Goal: Information Seeking & Learning: Check status

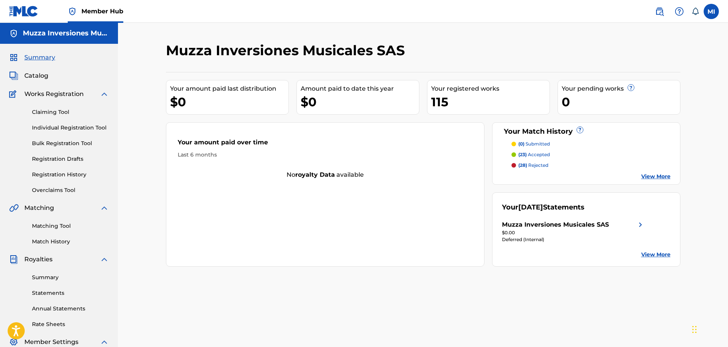
click at [651, 177] on link "View More" at bounding box center [655, 176] width 29 height 8
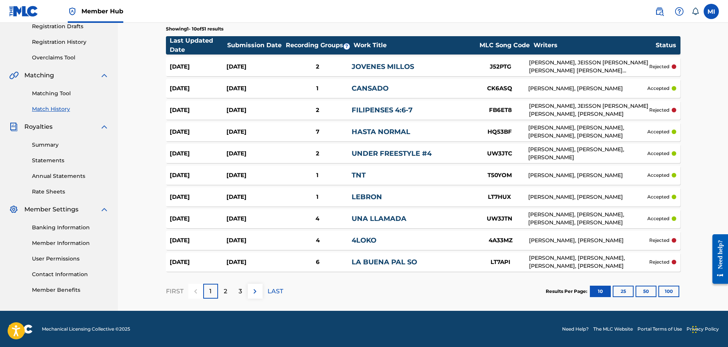
scroll to position [133, 0]
click at [44, 223] on div "Banking Information Member Information User Permissions Contact Information Mem…" at bounding box center [59, 254] width 100 height 80
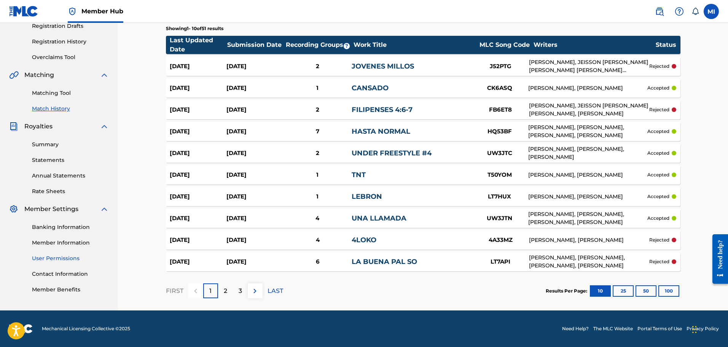
click at [62, 255] on link "User Permissions" at bounding box center [70, 258] width 77 height 8
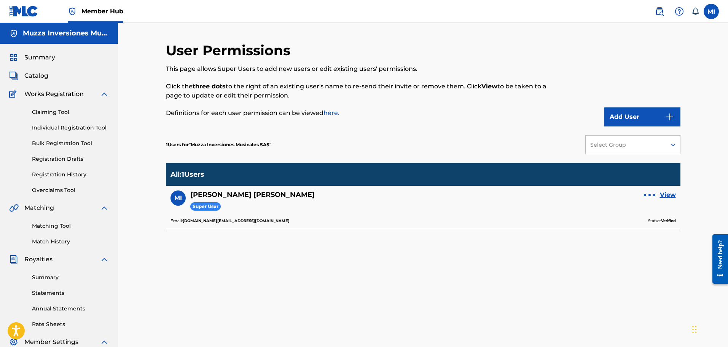
click at [648, 193] on div at bounding box center [649, 195] width 11 height 5
click at [540, 124] on div "User Permissions This page allows Super Users to add new users or edit existing…" at bounding box center [364, 84] width 396 height 84
click at [669, 196] on link "View" at bounding box center [668, 194] width 16 height 9
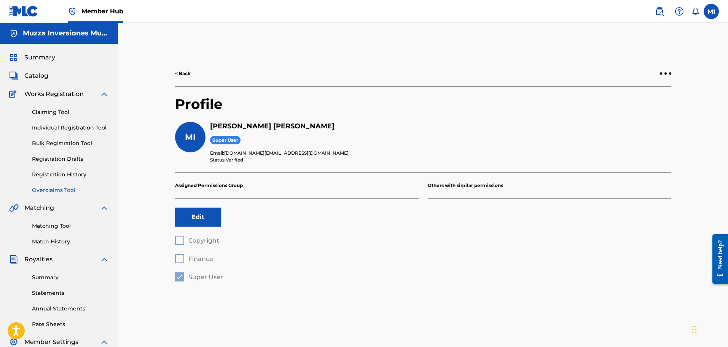
click at [74, 191] on link "Overclaims Tool" at bounding box center [70, 190] width 77 height 8
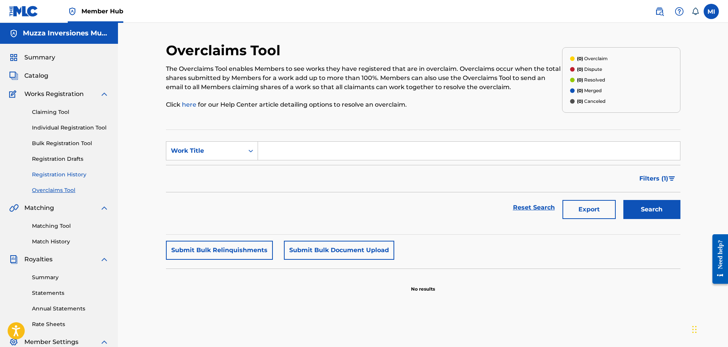
click at [88, 177] on link "Registration History" at bounding box center [70, 174] width 77 height 8
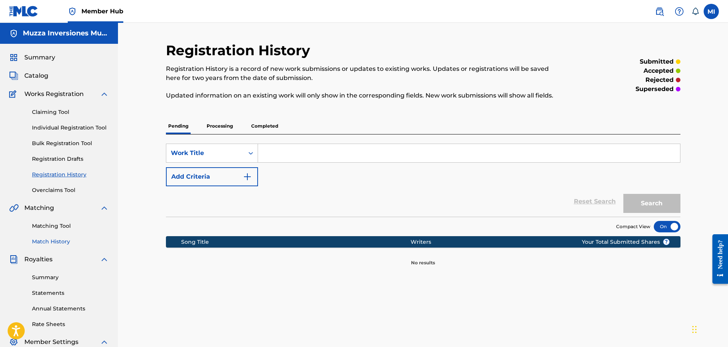
click at [68, 241] on link "Match History" at bounding box center [70, 241] width 77 height 8
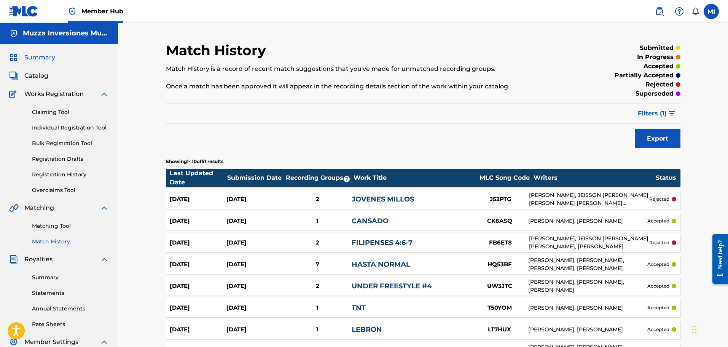
click at [29, 57] on span "Summary" at bounding box center [39, 57] width 31 height 9
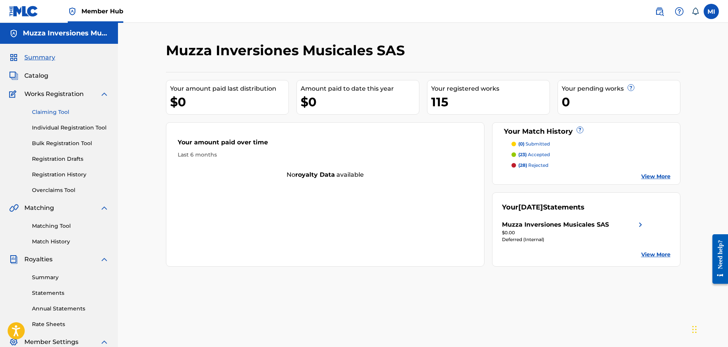
click at [45, 112] on link "Claiming Tool" at bounding box center [70, 112] width 77 height 8
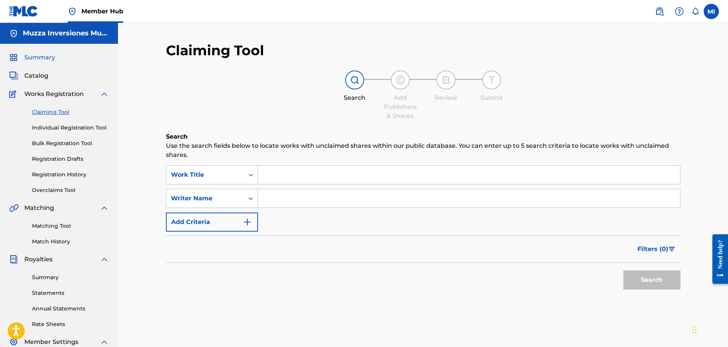
click at [45, 57] on span "Summary" at bounding box center [39, 57] width 31 height 9
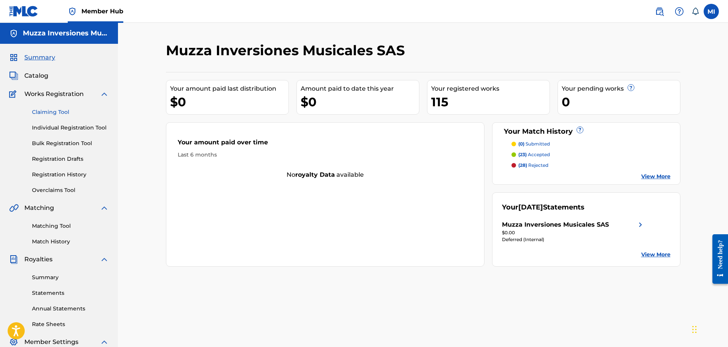
click at [41, 110] on link "Claiming Tool" at bounding box center [70, 112] width 77 height 8
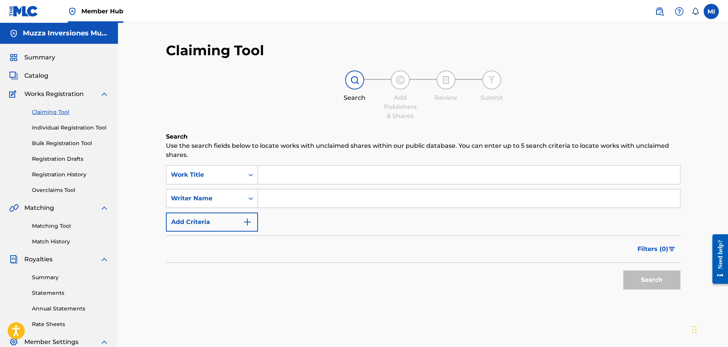
click at [33, 71] on div "Summary Catalog Works Registration Claiming Tool Individual Registration Tool B…" at bounding box center [59, 240] width 118 height 392
click at [33, 73] on span "Catalog" at bounding box center [36, 75] width 24 height 9
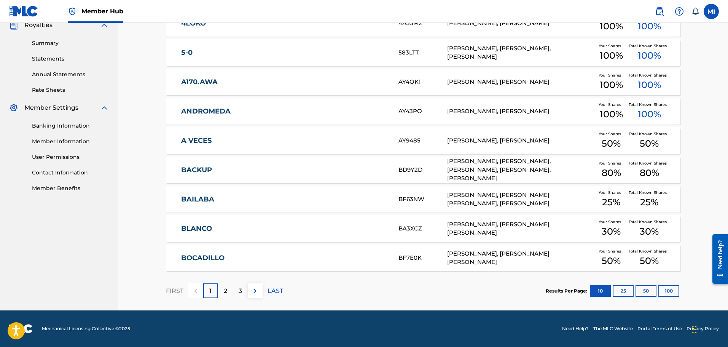
scroll to position [6, 0]
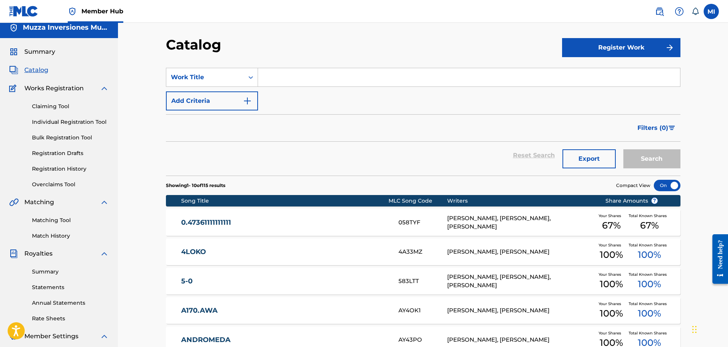
click at [269, 80] on input "Search Form" at bounding box center [469, 77] width 422 height 18
type input "maga"
click at [623, 149] on button "Search" at bounding box center [651, 158] width 57 height 19
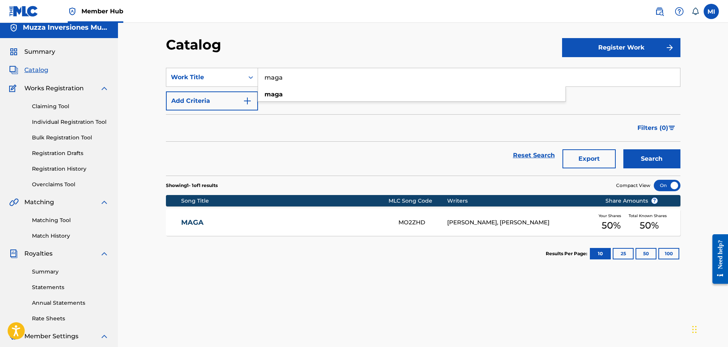
click at [194, 220] on link "MAGA" at bounding box center [284, 222] width 207 height 9
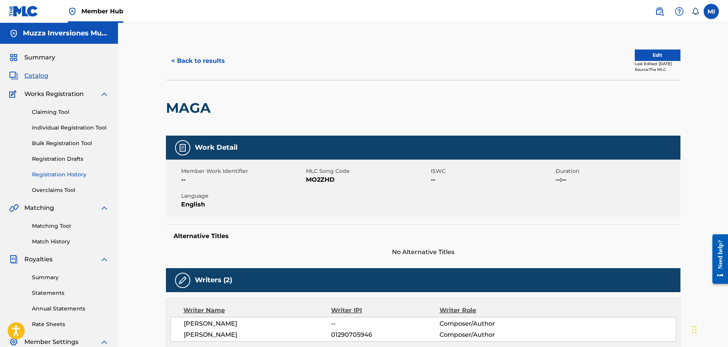
click at [59, 174] on link "Registration History" at bounding box center [70, 174] width 77 height 8
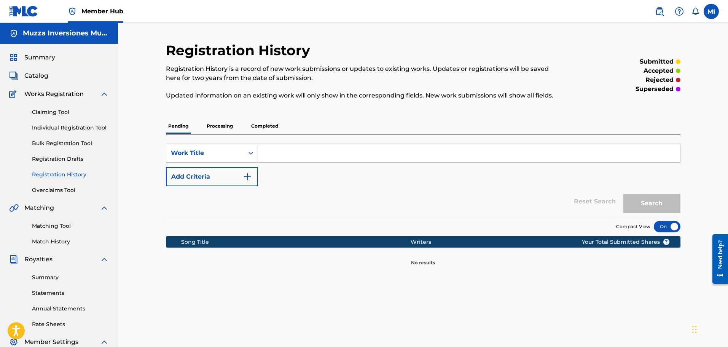
click at [261, 127] on p "Completed" at bounding box center [265, 126] width 32 height 16
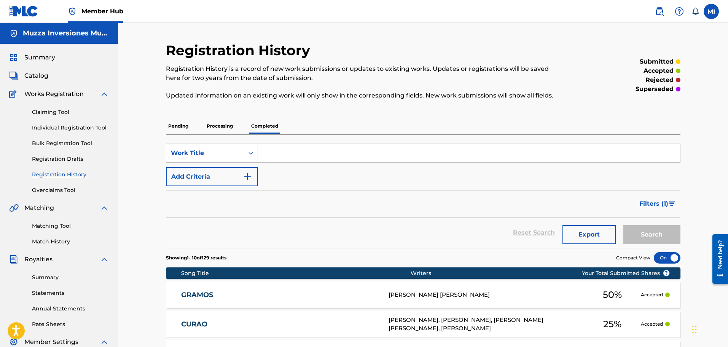
click at [289, 152] on input "Search Form" at bounding box center [469, 153] width 422 height 18
type input "maga"
click at [623, 225] on button "Search" at bounding box center [651, 234] width 57 height 19
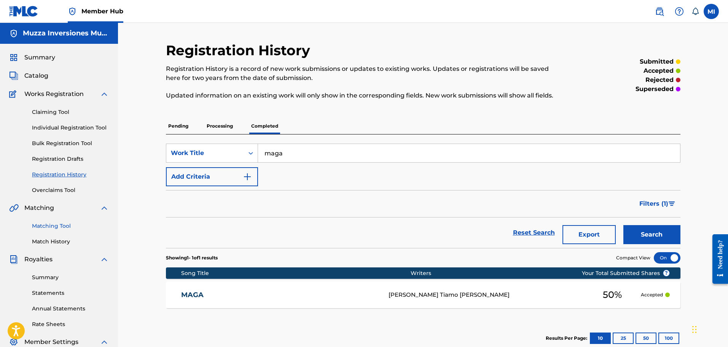
click at [73, 229] on link "Matching Tool" at bounding box center [70, 226] width 77 height 8
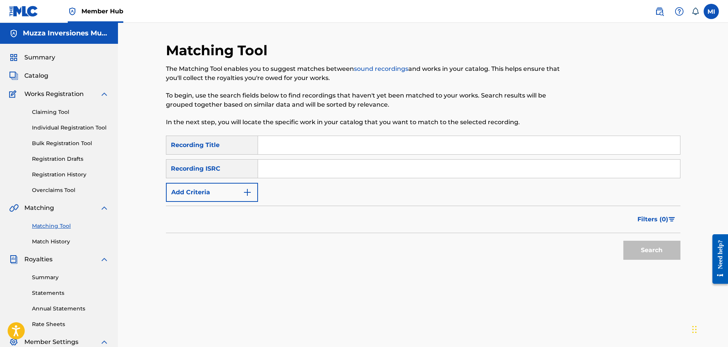
click at [65, 237] on div "Matching Tool Match History" at bounding box center [59, 228] width 100 height 33
click at [65, 240] on link "Match History" at bounding box center [70, 241] width 77 height 8
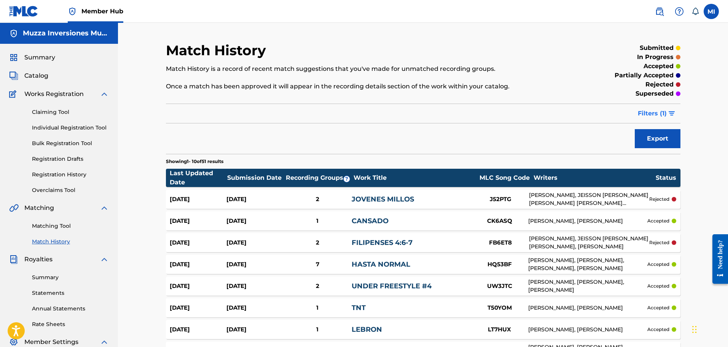
click at [663, 109] on span "Filters ( 1 )" at bounding box center [652, 113] width 29 height 9
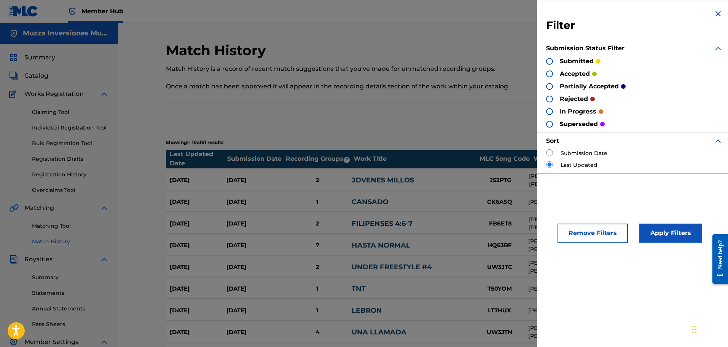
click at [605, 151] on label "Submission Date" at bounding box center [584, 153] width 47 height 8
click at [571, 150] on label "Submission Date" at bounding box center [584, 153] width 47 height 8
click at [553, 155] on input "radio" at bounding box center [549, 152] width 7 height 7
radio input "true"
click at [664, 231] on button "Apply Filters" at bounding box center [670, 232] width 63 height 19
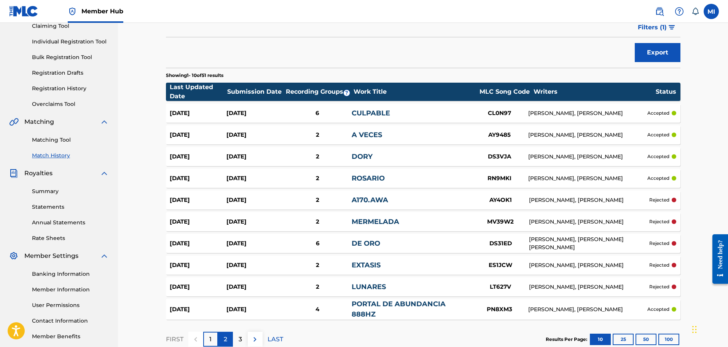
scroll to position [114, 0]
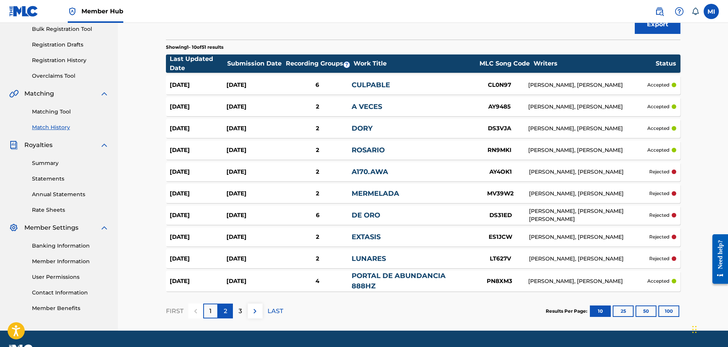
click at [222, 309] on div "2" at bounding box center [225, 310] width 15 height 15
click at [243, 314] on div "3" at bounding box center [240, 310] width 15 height 15
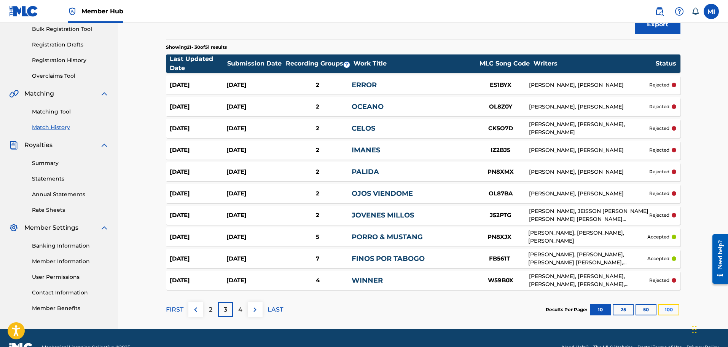
click at [666, 308] on button "100" at bounding box center [668, 309] width 21 height 11
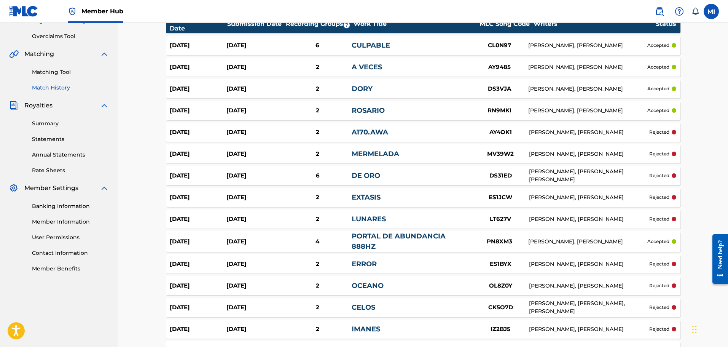
scroll to position [0, 0]
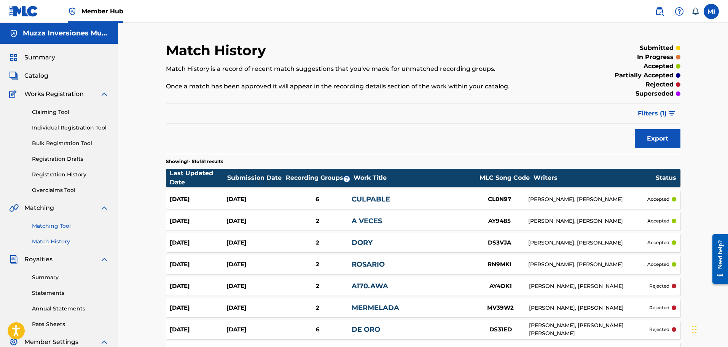
click at [69, 225] on link "Matching Tool" at bounding box center [70, 226] width 77 height 8
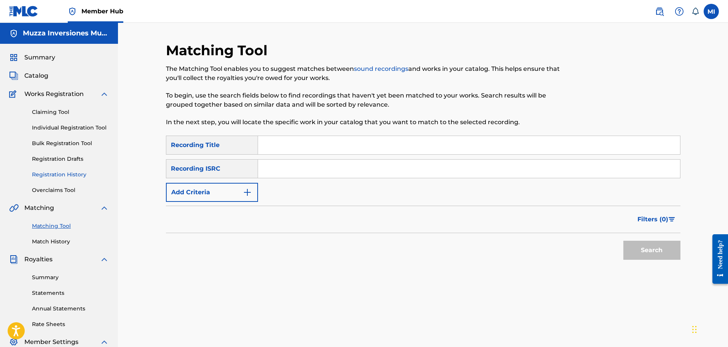
click at [71, 173] on link "Registration History" at bounding box center [70, 174] width 77 height 8
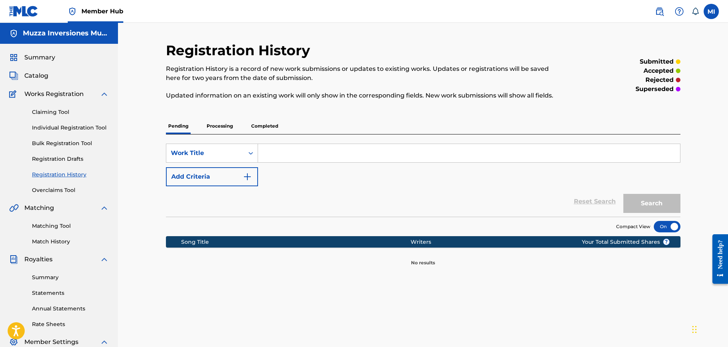
click at [304, 156] on input "Search Form" at bounding box center [469, 153] width 422 height 18
type input "maga"
click at [623, 194] on button "Search" at bounding box center [651, 203] width 57 height 19
click at [277, 131] on p "Completed" at bounding box center [265, 126] width 32 height 16
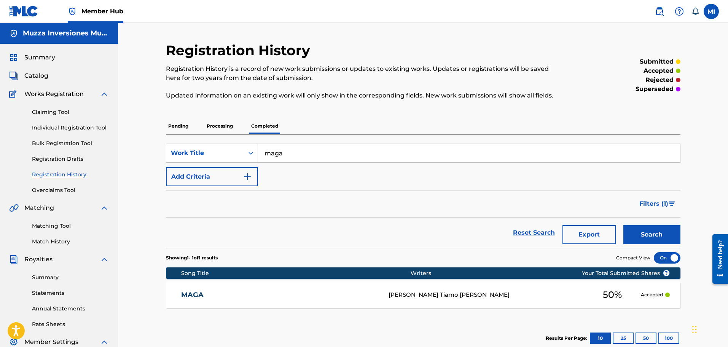
click at [203, 297] on link "MAGA" at bounding box center [279, 294] width 197 height 9
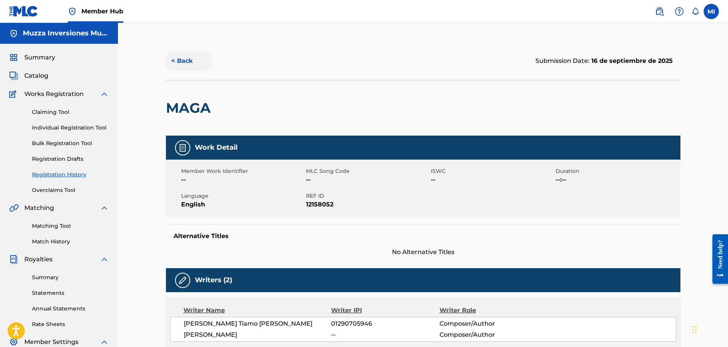
click at [175, 61] on button "< Back" at bounding box center [189, 60] width 46 height 19
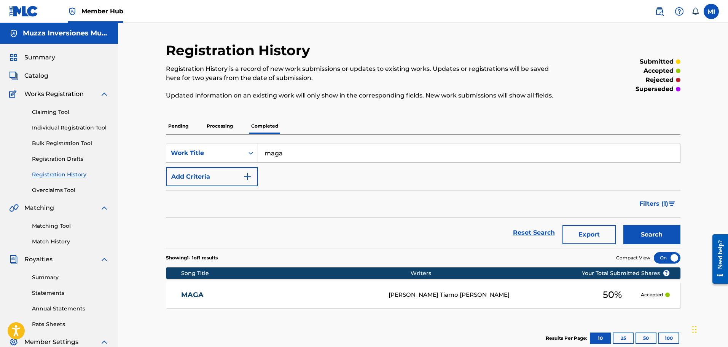
drag, startPoint x: 285, startPoint y: 153, endPoint x: 231, endPoint y: 142, distance: 55.6
click at [231, 142] on div "SearchWithCriteriacbdce301-dd97-4345-a2db-9b0159335ea1 Work Title maga Add Crit…" at bounding box center [423, 190] width 515 height 113
type input "EL BESO"
click at [623, 225] on button "Search" at bounding box center [651, 234] width 57 height 19
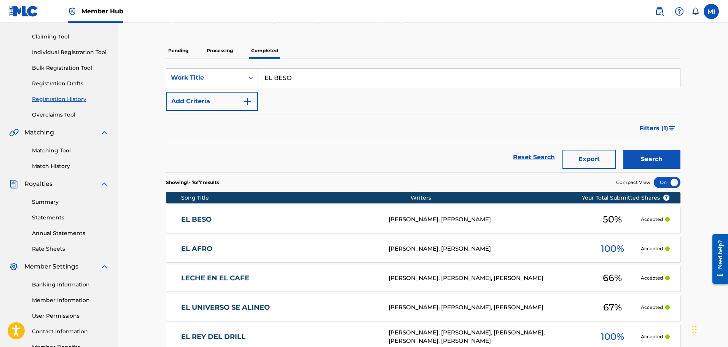
scroll to position [76, 0]
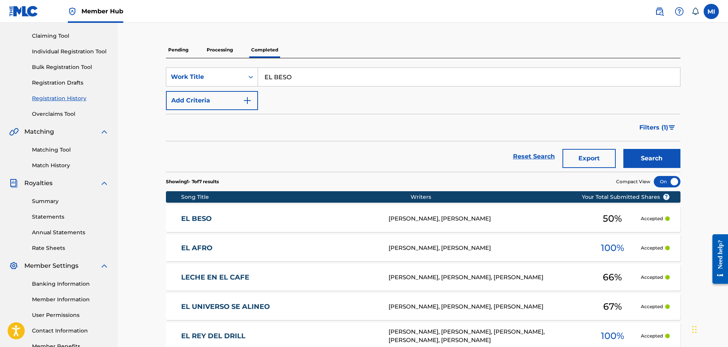
click at [199, 217] on link "EL BESO" at bounding box center [279, 218] width 197 height 9
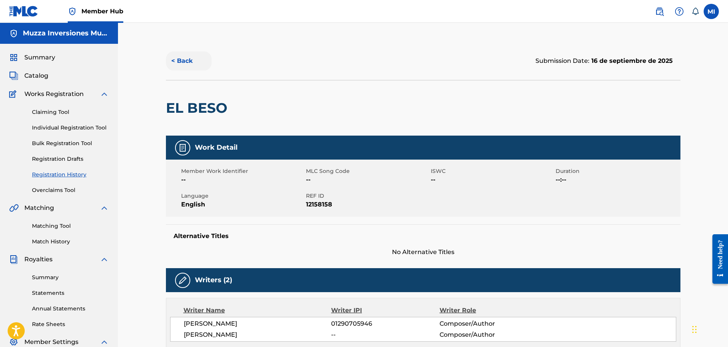
click at [190, 62] on button "< Back" at bounding box center [189, 60] width 46 height 19
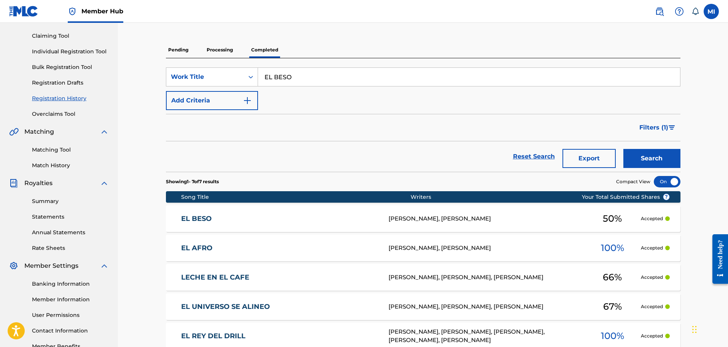
drag, startPoint x: 310, startPoint y: 78, endPoint x: 156, endPoint y: 56, distance: 155.2
click at [157, 56] on div "Registration History Registration History is a record of new work submissions o…" at bounding box center [423, 211] width 533 height 490
type input "PALIDA"
click at [623, 149] on button "Search" at bounding box center [651, 158] width 57 height 19
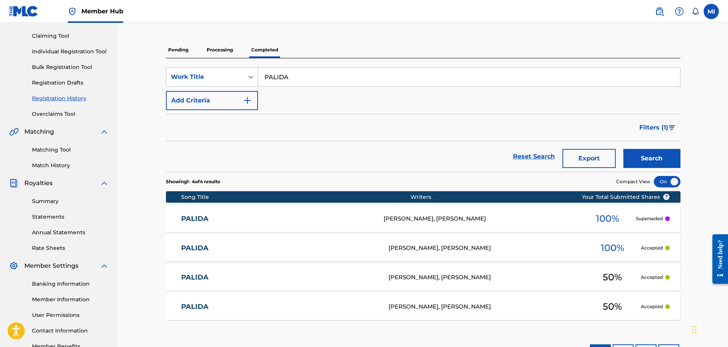
click at [196, 220] on link "PALIDA" at bounding box center [277, 218] width 192 height 9
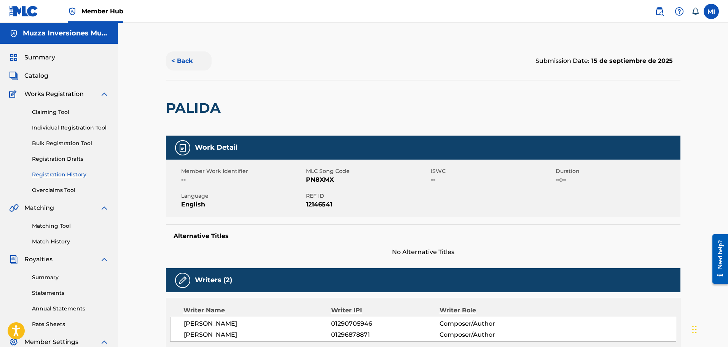
click at [187, 61] on button "< Back" at bounding box center [189, 60] width 46 height 19
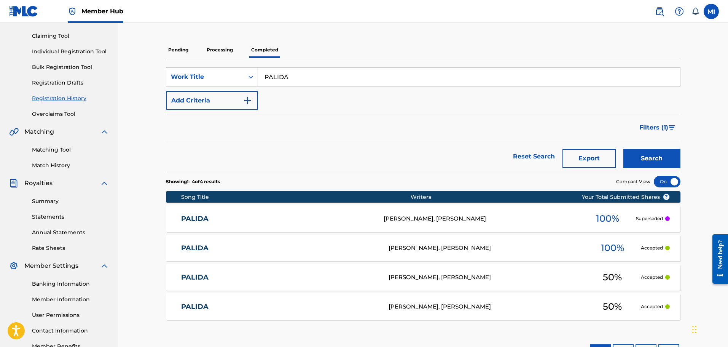
click at [206, 249] on link "PALIDA" at bounding box center [279, 248] width 197 height 9
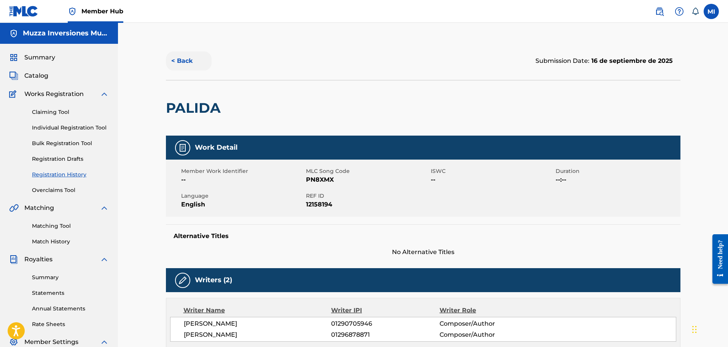
click at [190, 69] on button "< Back" at bounding box center [189, 60] width 46 height 19
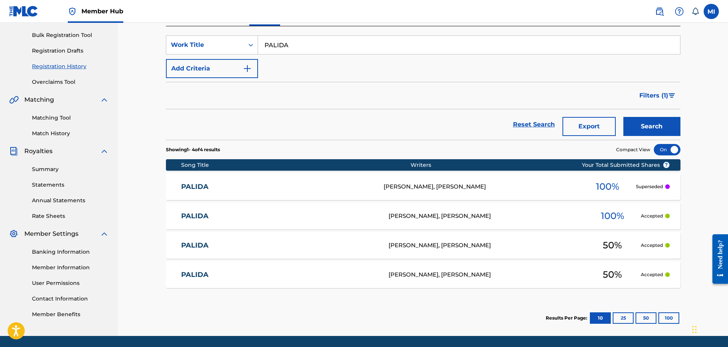
scroll to position [134, 0]
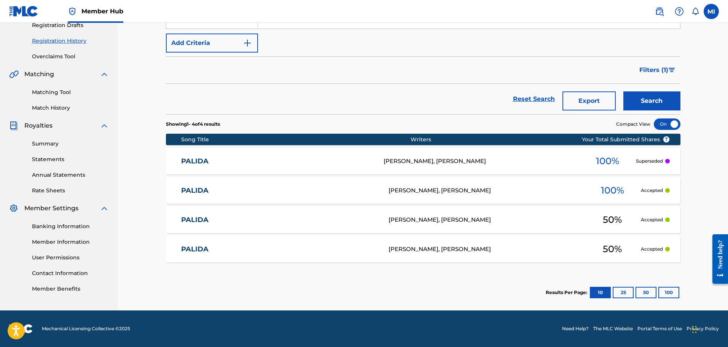
click at [225, 220] on link "PALIDA" at bounding box center [279, 219] width 197 height 9
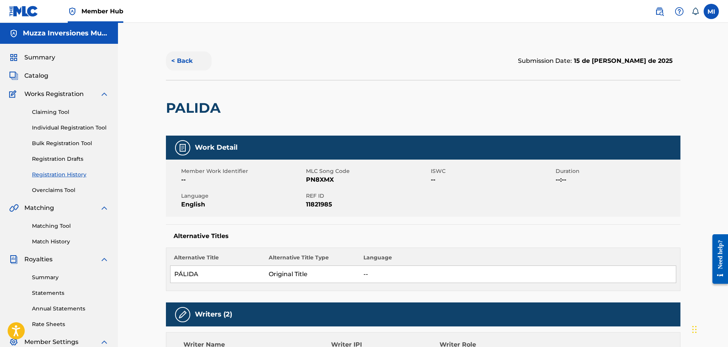
click at [186, 53] on button "< Back" at bounding box center [189, 60] width 46 height 19
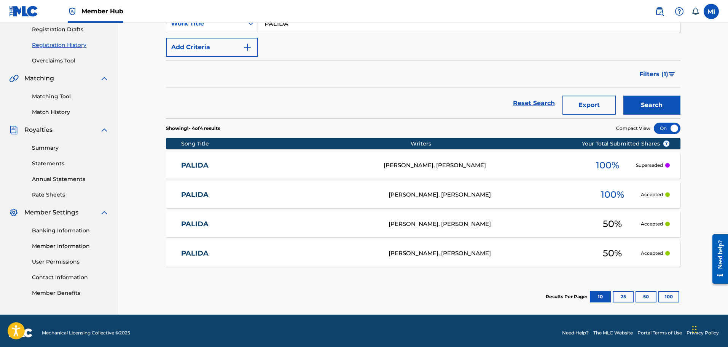
scroll to position [134, 0]
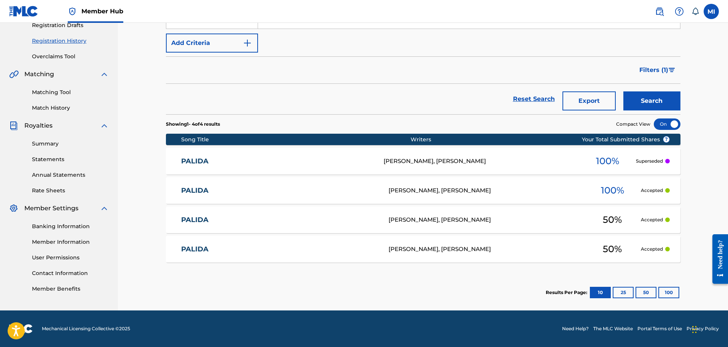
click at [250, 250] on link "PALIDA" at bounding box center [279, 249] width 197 height 9
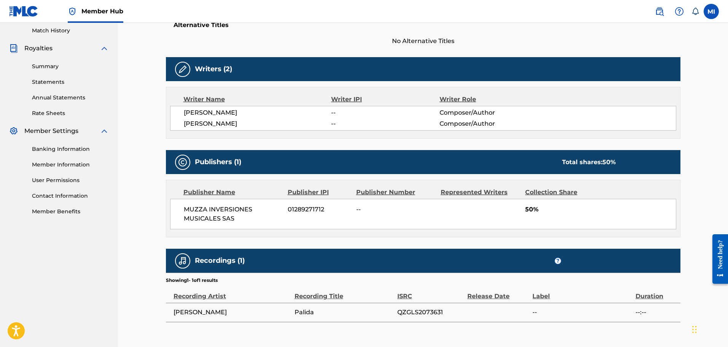
scroll to position [25, 0]
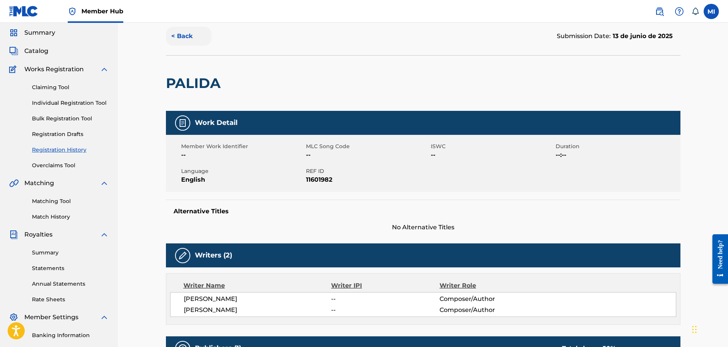
click at [183, 42] on button "< Back" at bounding box center [189, 36] width 46 height 19
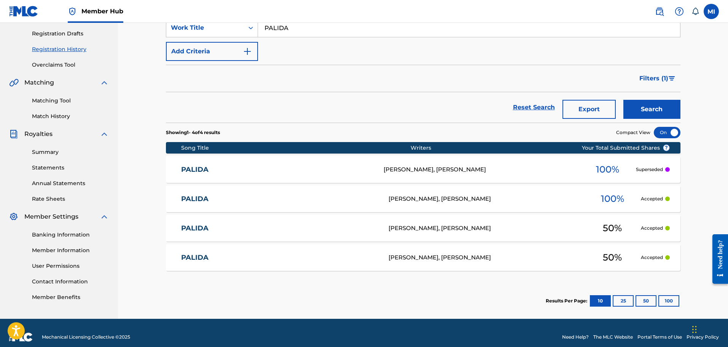
click at [204, 256] on link "PALIDA" at bounding box center [279, 257] width 197 height 9
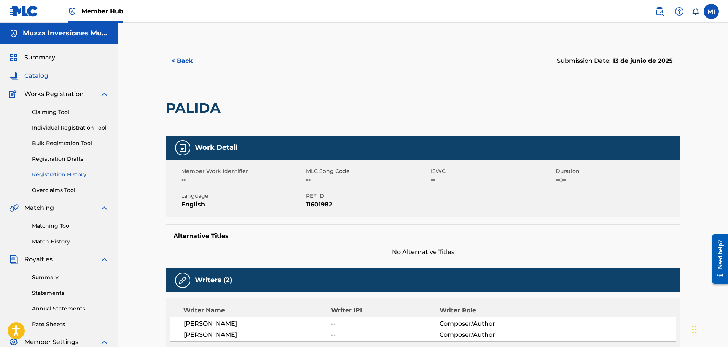
click at [40, 78] on span "Catalog" at bounding box center [36, 75] width 24 height 9
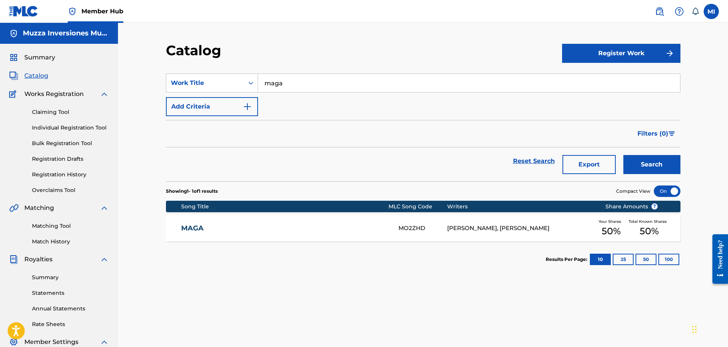
drag, startPoint x: 298, startPoint y: 82, endPoint x: 156, endPoint y: 96, distance: 142.7
click at [157, 96] on div "Catalog Register Work SearchWithCriteria01d69098-83c3-486d-b571-494f73b1478e Wo…" at bounding box center [423, 239] width 533 height 394
type input "palida"
click at [623, 155] on button "Search" at bounding box center [651, 164] width 57 height 19
click at [186, 227] on link "PALIDA" at bounding box center [284, 228] width 207 height 9
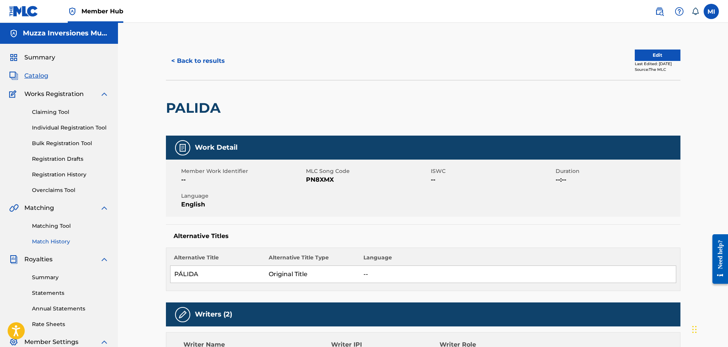
click at [53, 241] on link "Match History" at bounding box center [70, 241] width 77 height 8
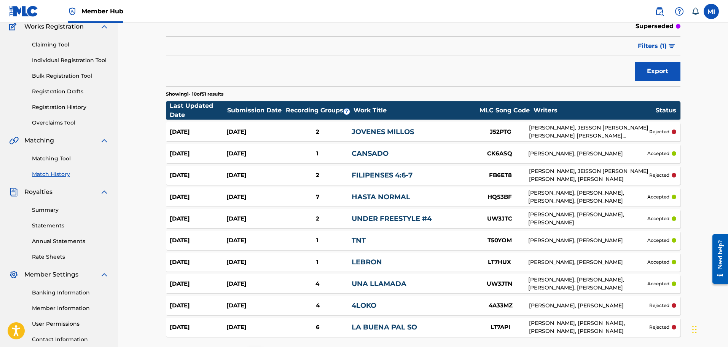
scroll to position [133, 0]
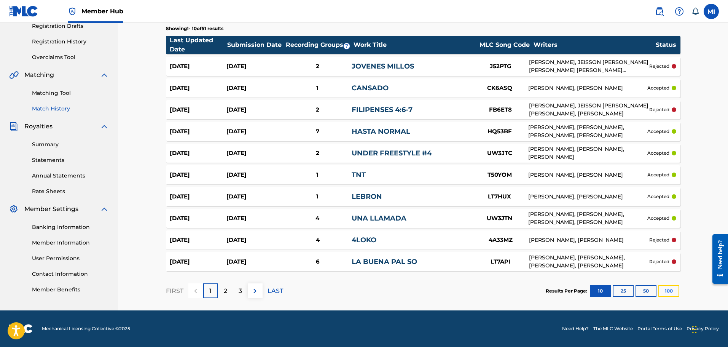
click at [672, 292] on button "100" at bounding box center [668, 290] width 21 height 11
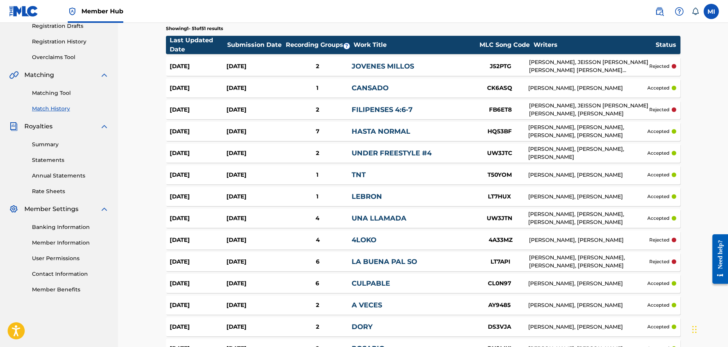
scroll to position [875, 0]
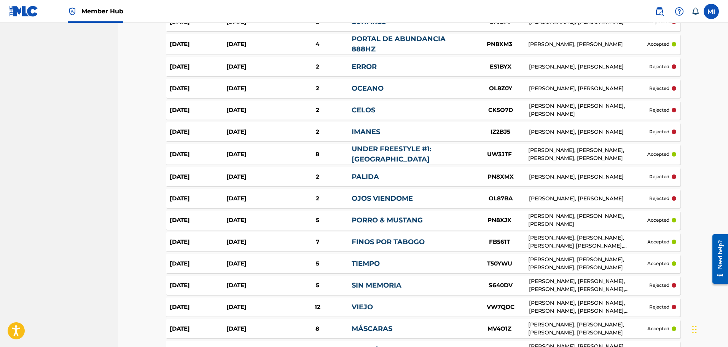
click at [508, 172] on div "PN8XMX" at bounding box center [500, 176] width 57 height 9
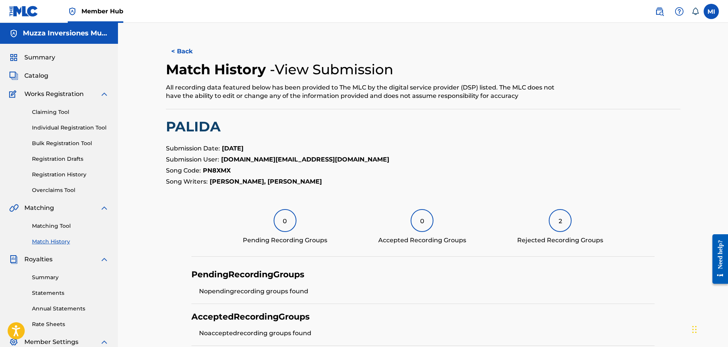
click at [54, 77] on div "Catalog" at bounding box center [59, 75] width 100 height 9
click at [54, 182] on div "Claiming Tool Individual Registration Tool Bulk Registration Tool Registration …" at bounding box center [59, 147] width 100 height 96
click at [57, 174] on link "Registration History" at bounding box center [70, 174] width 77 height 8
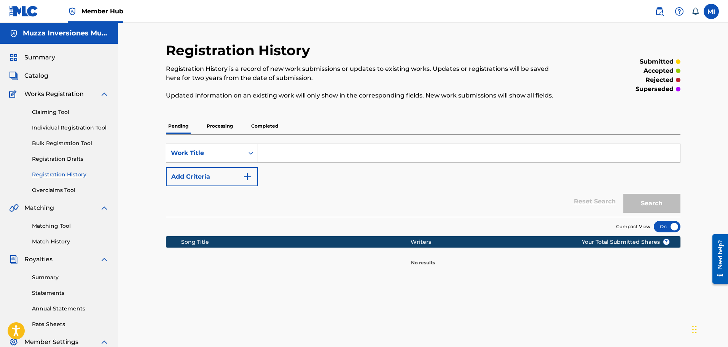
click at [280, 155] on input "Search Form" at bounding box center [469, 153] width 422 height 18
type input "[PERSON_NAME]"
click at [623, 194] on button "Search" at bounding box center [651, 203] width 57 height 19
click at [268, 123] on p "Completed" at bounding box center [265, 126] width 32 height 16
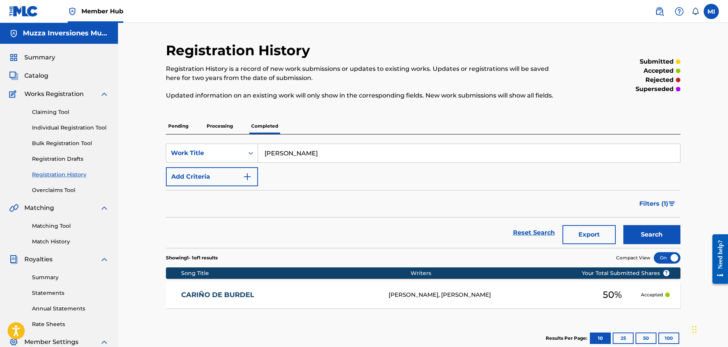
click at [236, 293] on link "CARIÑO DE BURDEL" at bounding box center [279, 294] width 197 height 9
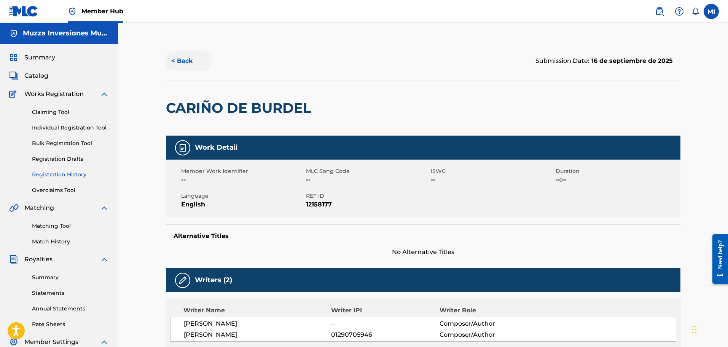
click at [190, 65] on button "< Back" at bounding box center [189, 60] width 46 height 19
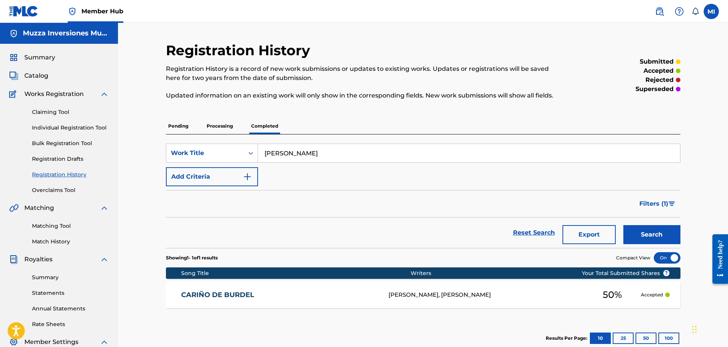
drag, startPoint x: 314, startPoint y: 154, endPoint x: 183, endPoint y: 129, distance: 132.9
click at [183, 129] on div "Pending Processing Completed SearchWithCriteriacbdce301-dd97-4345-a2db-9b015933…" at bounding box center [423, 237] width 515 height 238
type input "hierva"
click at [623, 225] on button "Search" at bounding box center [651, 234] width 57 height 19
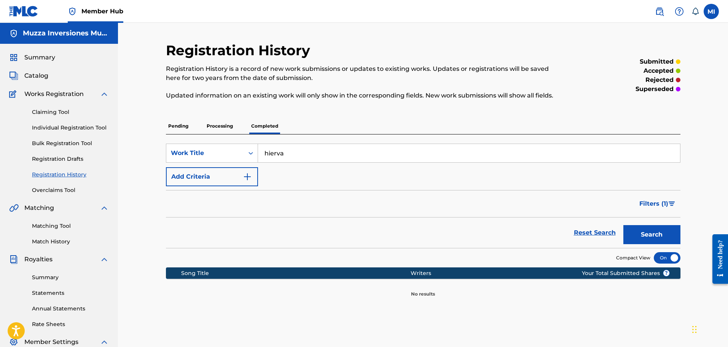
click at [184, 122] on p "Pending" at bounding box center [178, 126] width 25 height 16
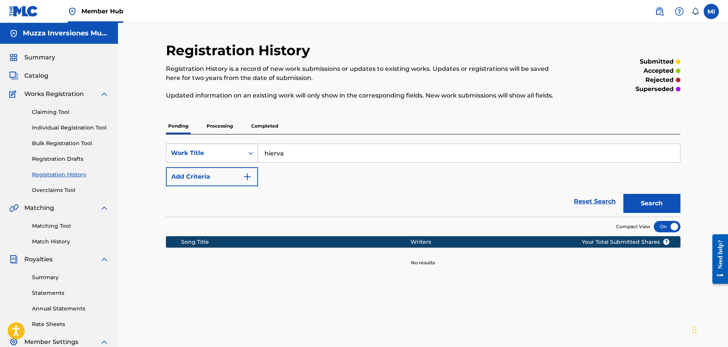
drag, startPoint x: 291, startPoint y: 151, endPoint x: 255, endPoint y: 145, distance: 36.7
click at [255, 145] on div "SearchWithCriteriacbdce301-dd97-4345-a2db-9b0159335ea1 Work Title hierva" at bounding box center [423, 152] width 515 height 19
click at [38, 112] on link "Claiming Tool" at bounding box center [70, 112] width 77 height 8
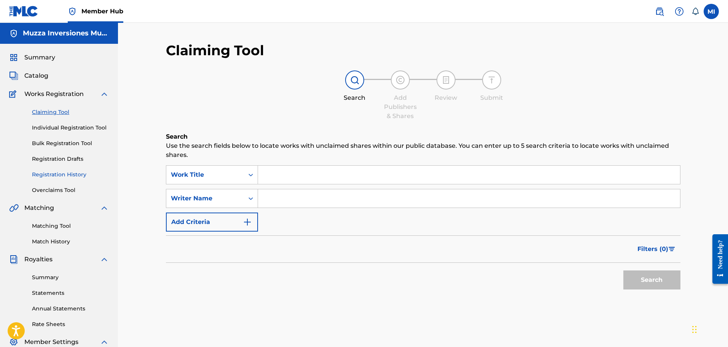
click at [54, 174] on link "Registration History" at bounding box center [70, 174] width 77 height 8
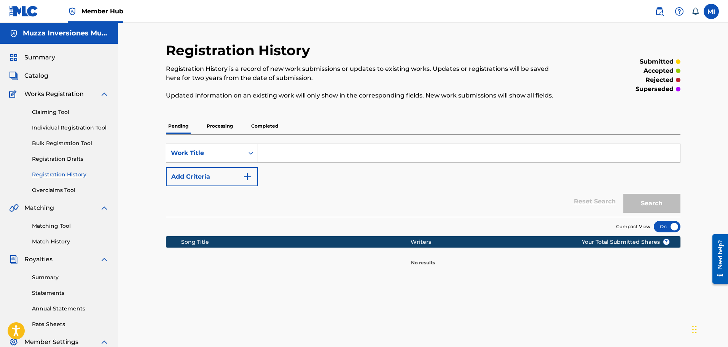
click at [210, 129] on p "Processing" at bounding box center [219, 126] width 31 height 16
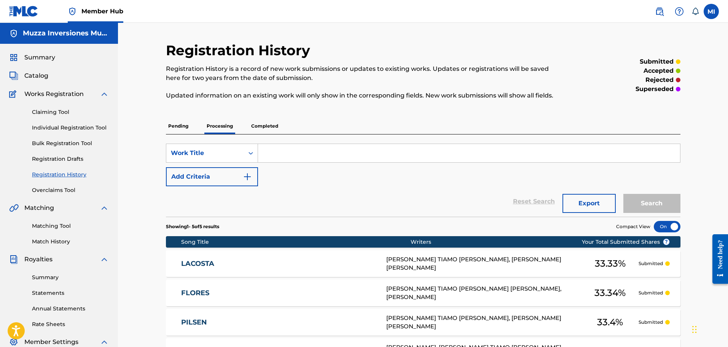
click at [266, 123] on p "Completed" at bounding box center [265, 126] width 32 height 16
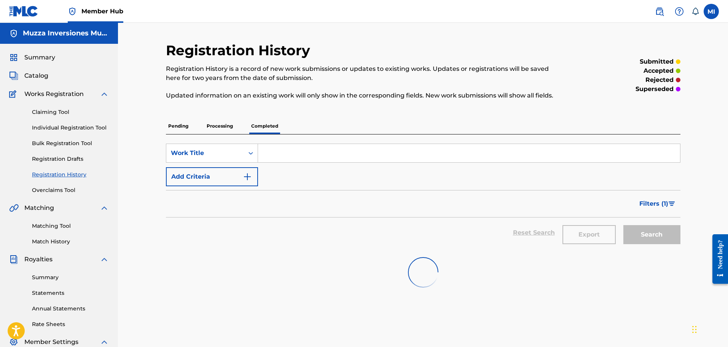
click at [267, 150] on input "Search Form" at bounding box center [469, 153] width 422 height 18
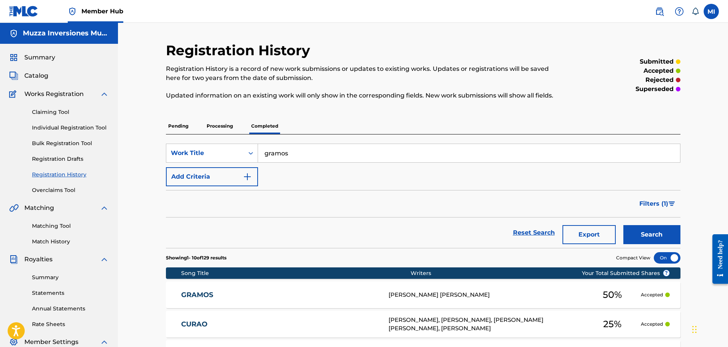
type input "gramos"
click at [623, 225] on button "Search" at bounding box center [651, 234] width 57 height 19
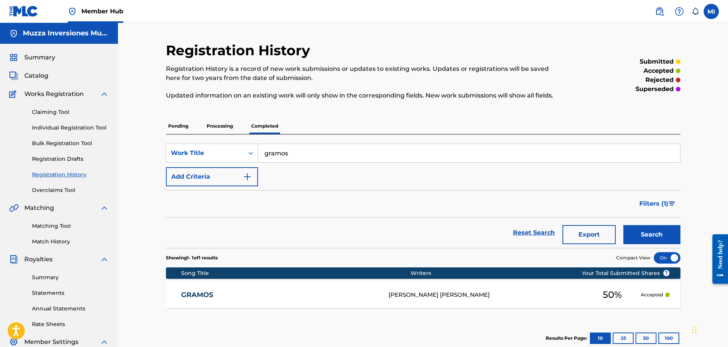
click at [332, 292] on link "GRAMOS" at bounding box center [279, 294] width 197 height 9
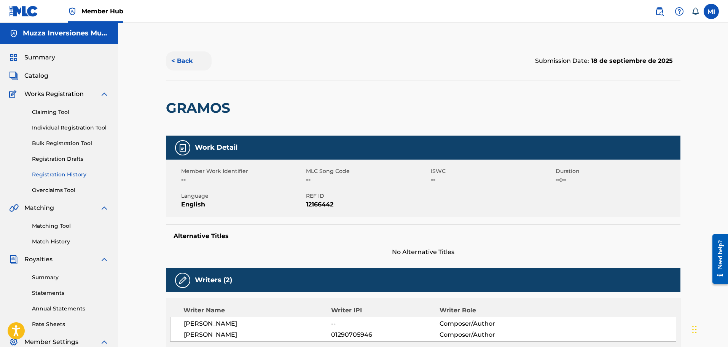
click at [189, 55] on button "< Back" at bounding box center [189, 60] width 46 height 19
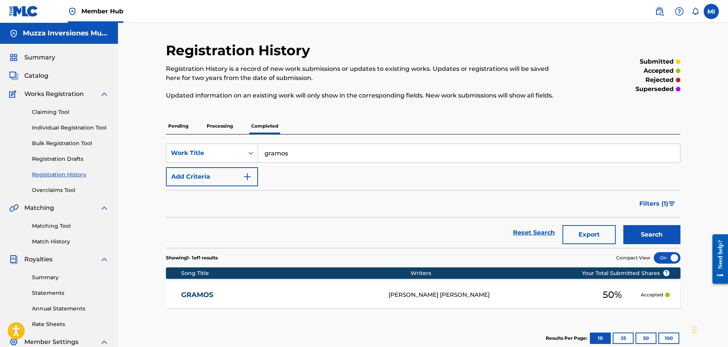
drag, startPoint x: 296, startPoint y: 153, endPoint x: 174, endPoint y: 123, distance: 125.5
click at [174, 123] on div "Pending Processing Completed SearchWithCriteriacbdce301-dd97-4345-a2db-9b015933…" at bounding box center [423, 237] width 515 height 238
type input "oceano"
click at [623, 225] on button "Search" at bounding box center [651, 234] width 57 height 19
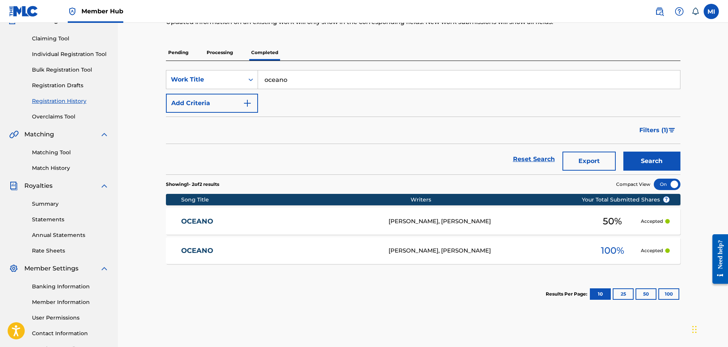
scroll to position [76, 0]
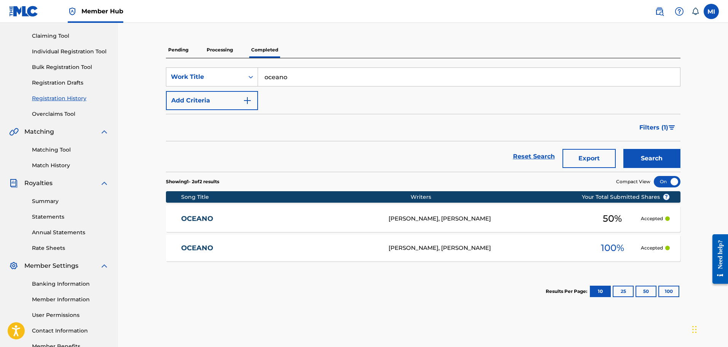
click at [211, 244] on link "OCEANO" at bounding box center [279, 248] width 197 height 9
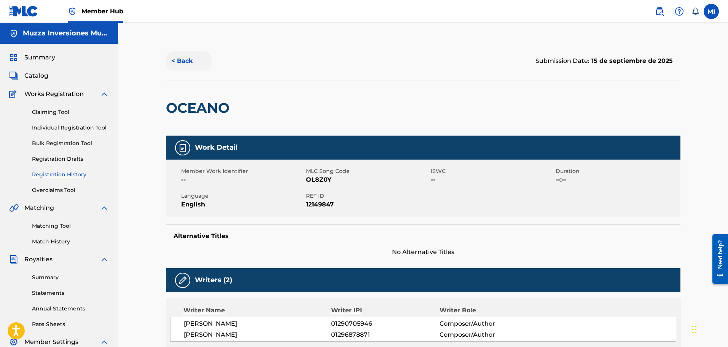
click at [183, 56] on button "< Back" at bounding box center [189, 60] width 46 height 19
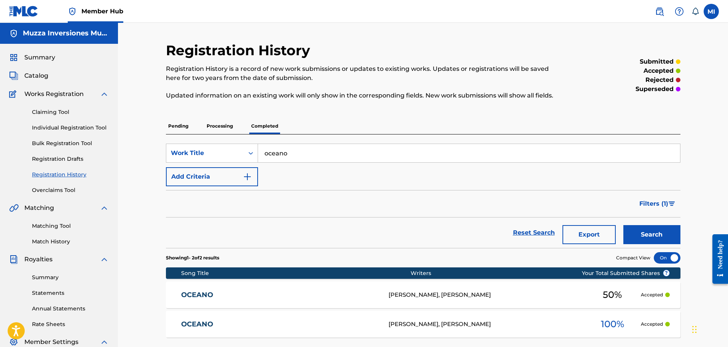
scroll to position [76, 0]
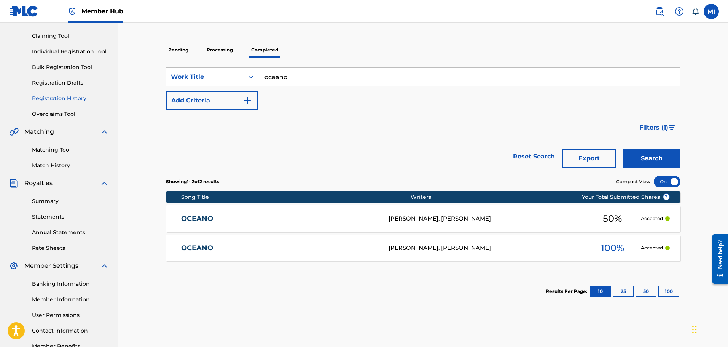
click at [198, 218] on link "OCEANO" at bounding box center [279, 218] width 197 height 9
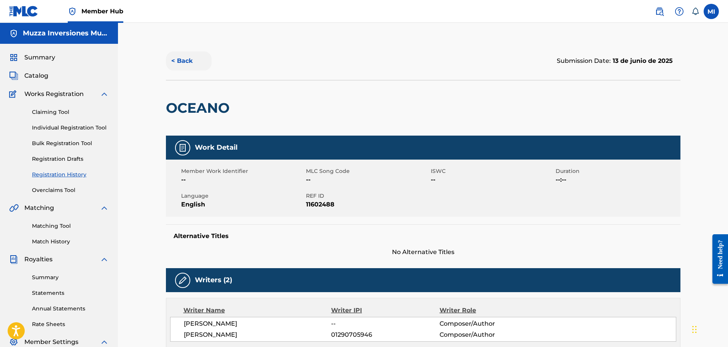
click at [191, 60] on button "< Back" at bounding box center [189, 60] width 46 height 19
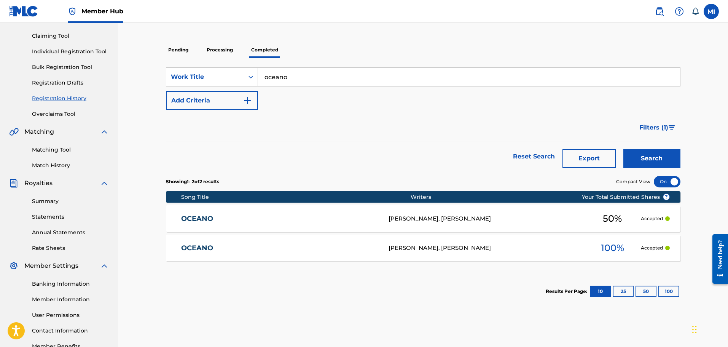
click at [206, 250] on link "OCEANO" at bounding box center [279, 248] width 197 height 9
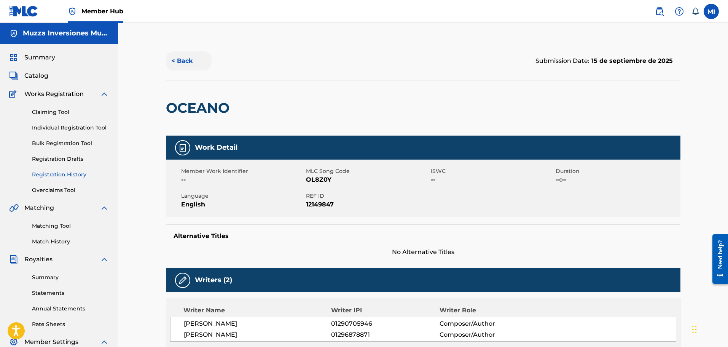
click at [194, 64] on button "< Back" at bounding box center [189, 60] width 46 height 19
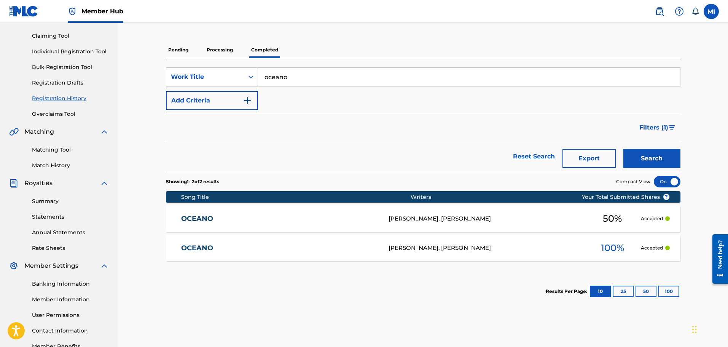
click at [236, 251] on link "OCEANO" at bounding box center [279, 248] width 197 height 9
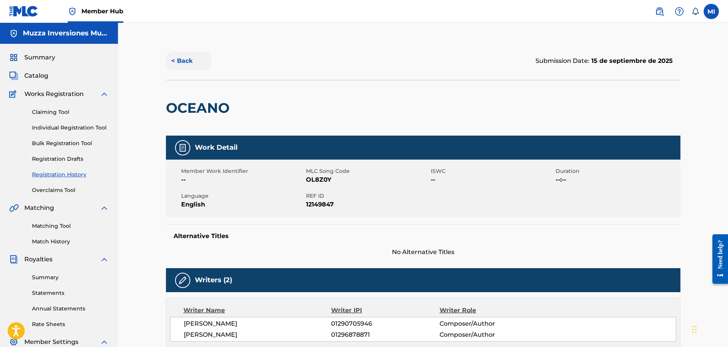
click at [174, 57] on button "< Back" at bounding box center [189, 60] width 46 height 19
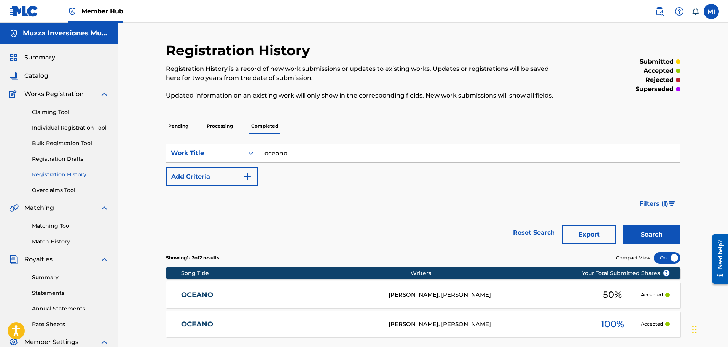
scroll to position [76, 0]
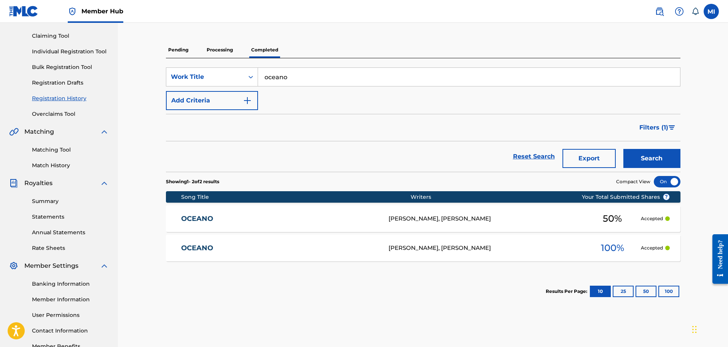
click at [237, 220] on link "OCEANO" at bounding box center [279, 218] width 197 height 9
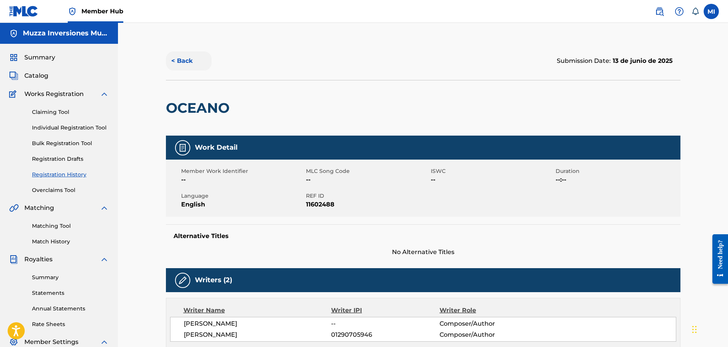
click at [183, 59] on button "< Back" at bounding box center [189, 60] width 46 height 19
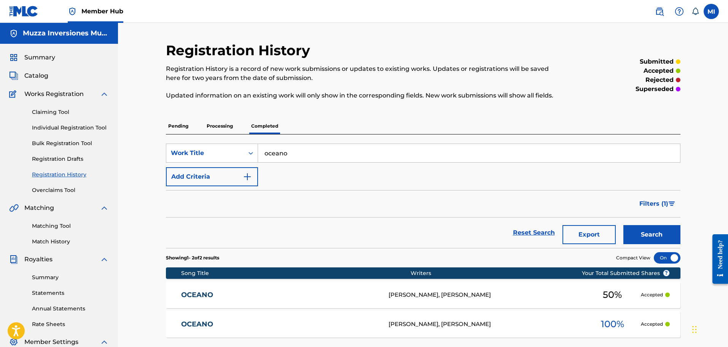
click at [41, 81] on div "Summary Catalog Works Registration Claiming Tool Individual Registration Tool B…" at bounding box center [59, 240] width 118 height 392
click at [43, 78] on span "Catalog" at bounding box center [36, 75] width 24 height 9
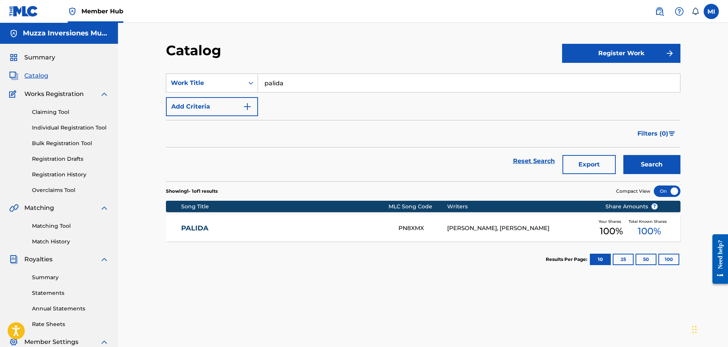
drag, startPoint x: 287, startPoint y: 84, endPoint x: 180, endPoint y: 72, distance: 107.7
click at [180, 72] on section "SearchWithCriteria01d69098-83c3-486d-b571-494f73b1478e Work Title palida Add Cr…" at bounding box center [423, 122] width 515 height 117
type input "oceano"
click at [623, 155] on button "Search" at bounding box center [651, 164] width 57 height 19
click at [214, 223] on div "OCEANO OL8Z0Y [PERSON_NAME], [PERSON_NAME] Your Shares 100 % Total Known Shares…" at bounding box center [423, 228] width 515 height 27
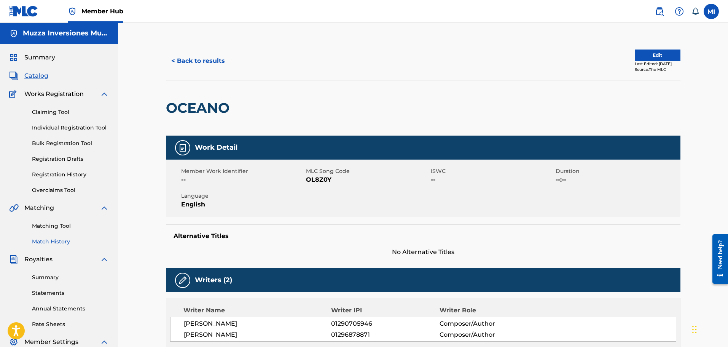
click at [65, 243] on link "Match History" at bounding box center [70, 241] width 77 height 8
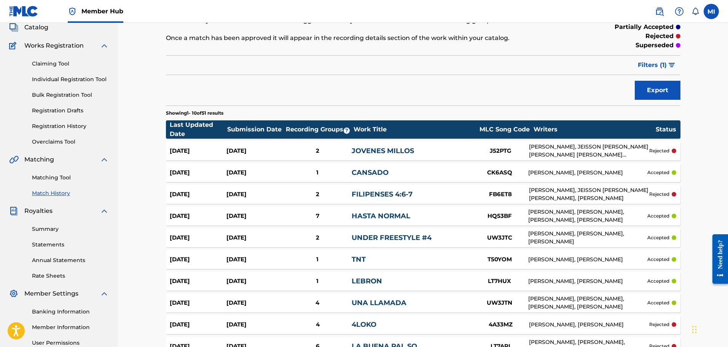
scroll to position [133, 0]
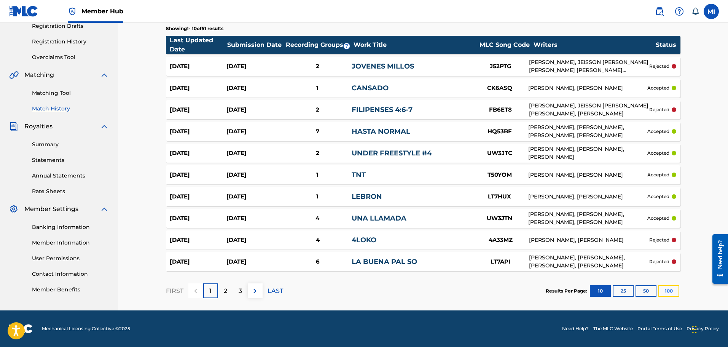
click at [666, 292] on button "100" at bounding box center [668, 290] width 21 height 11
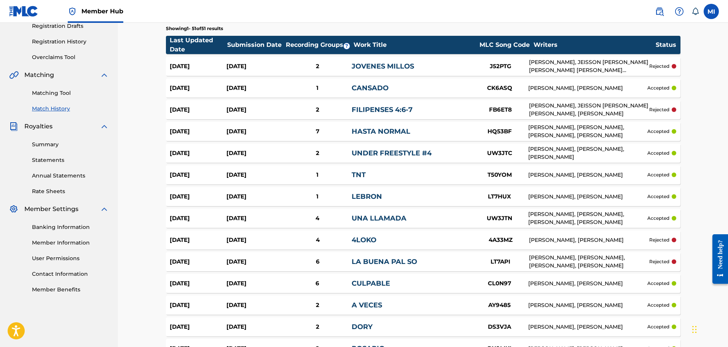
scroll to position [788, 0]
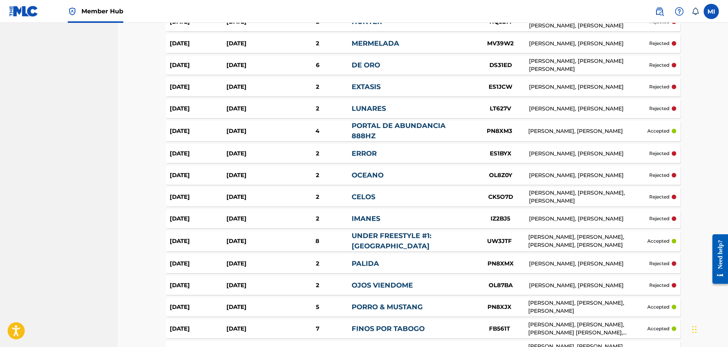
click at [496, 215] on div "IZ2BJ5" at bounding box center [500, 218] width 57 height 9
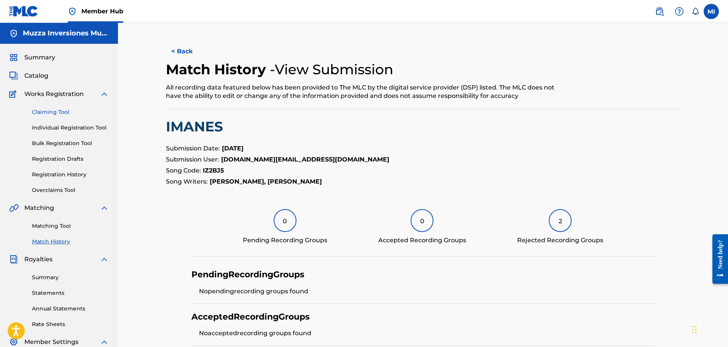
click at [60, 111] on link "Claiming Tool" at bounding box center [70, 112] width 77 height 8
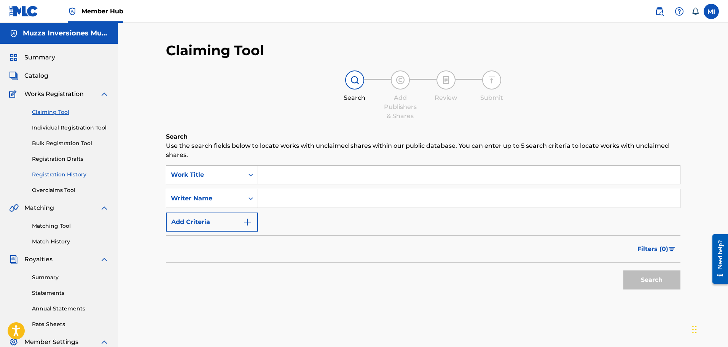
click at [83, 177] on link "Registration History" at bounding box center [70, 174] width 77 height 8
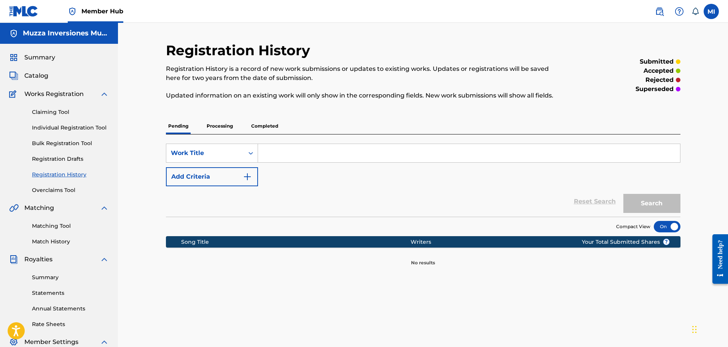
click at [351, 147] on input "Search Form" at bounding box center [469, 153] width 422 height 18
type input "imanes"
click at [623, 194] on button "Search" at bounding box center [651, 203] width 57 height 19
click at [274, 127] on p "Completed" at bounding box center [265, 126] width 32 height 16
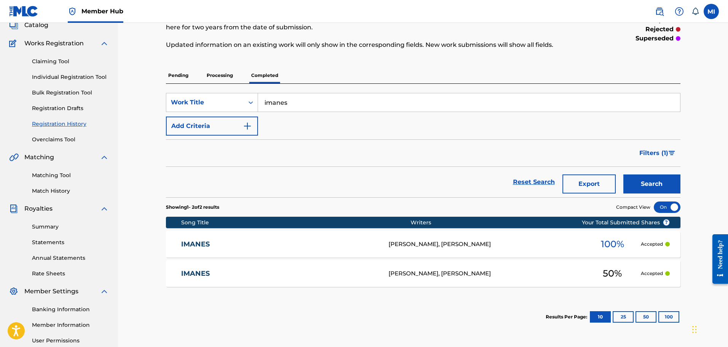
scroll to position [114, 0]
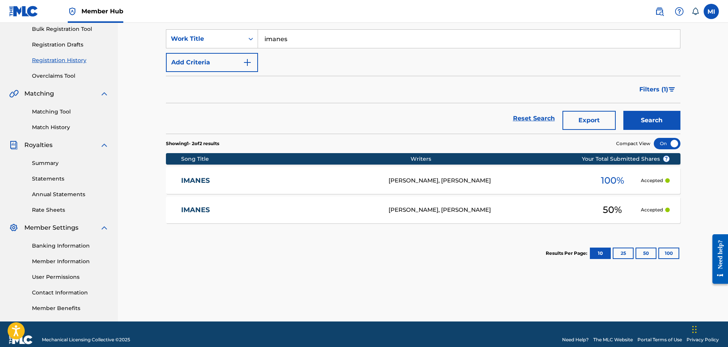
click at [206, 178] on link "IMANES" at bounding box center [279, 180] width 197 height 9
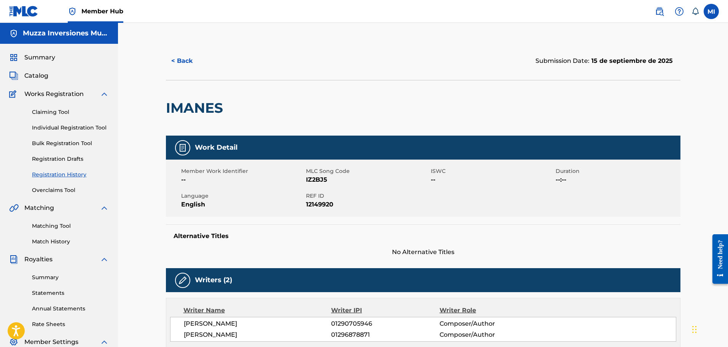
click at [66, 175] on link "Registration History" at bounding box center [70, 174] width 77 height 8
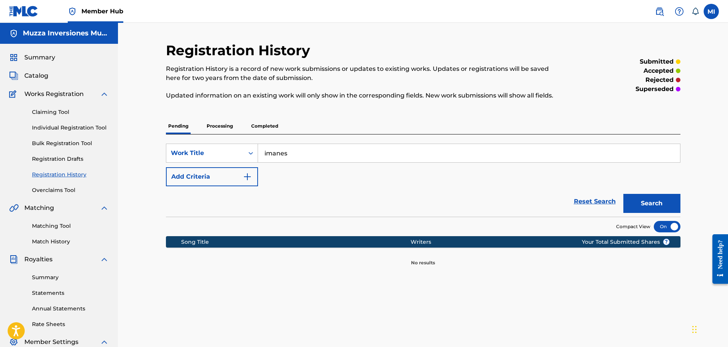
drag, startPoint x: 313, startPoint y: 151, endPoint x: 91, endPoint y: 166, distance: 223.1
click at [91, 166] on main "Muzza Inversiones Musicales SAS Summary Catalog Works Registration Claiming Too…" at bounding box center [364, 229] width 728 height 413
type input "pilsen"
click at [623, 194] on button "Search" at bounding box center [651, 203] width 57 height 19
click at [260, 117] on div "Registration History Registration History is a record of new work submissions o…" at bounding box center [423, 154] width 515 height 224
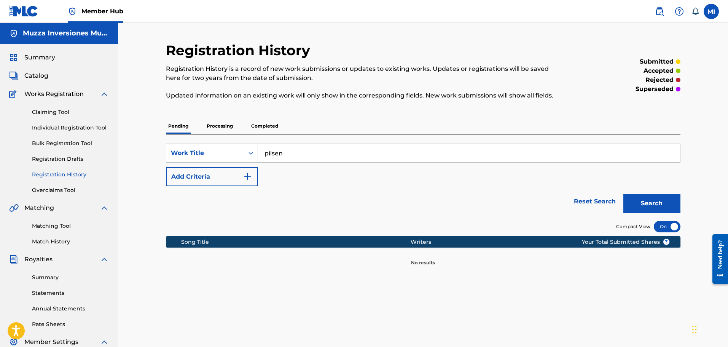
click at [267, 124] on p "Completed" at bounding box center [265, 126] width 32 height 16
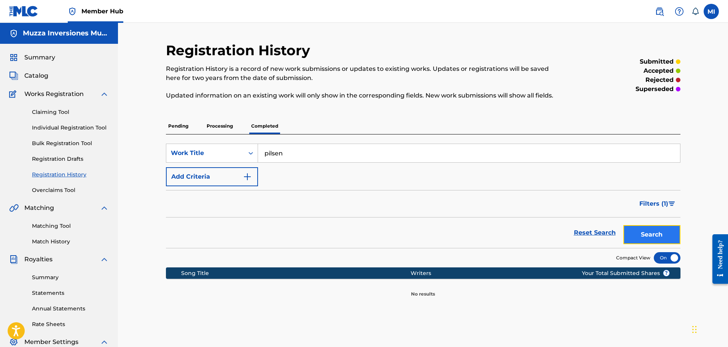
click at [650, 231] on button "Search" at bounding box center [651, 234] width 57 height 19
click at [230, 132] on p "Processing" at bounding box center [219, 126] width 31 height 16
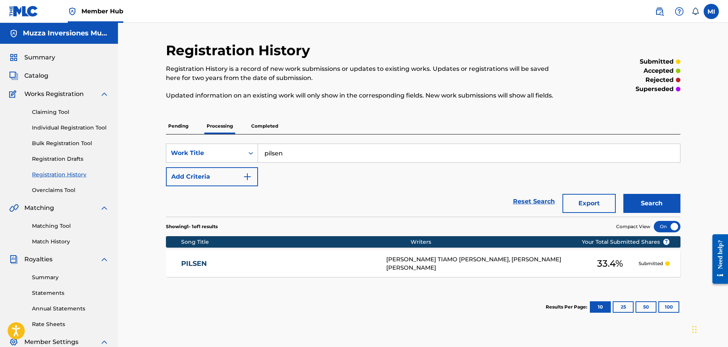
click at [198, 263] on link "PILSEN" at bounding box center [278, 263] width 195 height 9
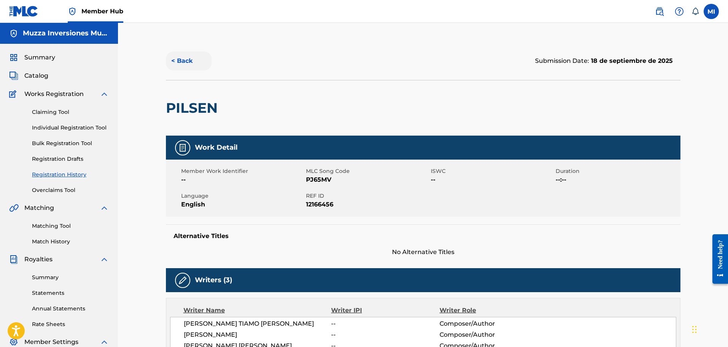
click at [198, 61] on button "< Back" at bounding box center [189, 60] width 46 height 19
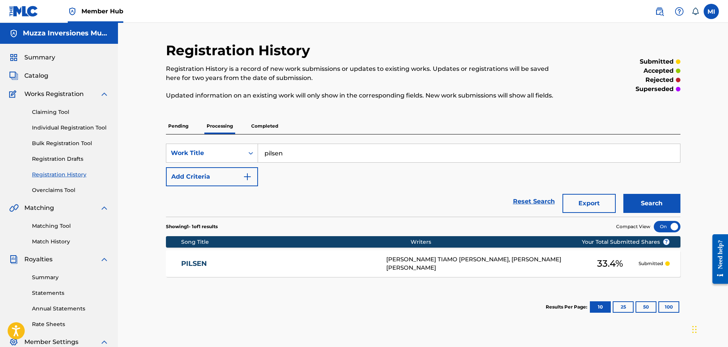
drag, startPoint x: 288, startPoint y: 155, endPoint x: 211, endPoint y: 133, distance: 79.9
click at [211, 133] on div "Pending Processing Completed SearchWithCriteriacbdce301-dd97-4345-a2db-9b015933…" at bounding box center [423, 221] width 515 height 207
type input "curao"
click at [623, 194] on button "Search" at bounding box center [651, 203] width 57 height 19
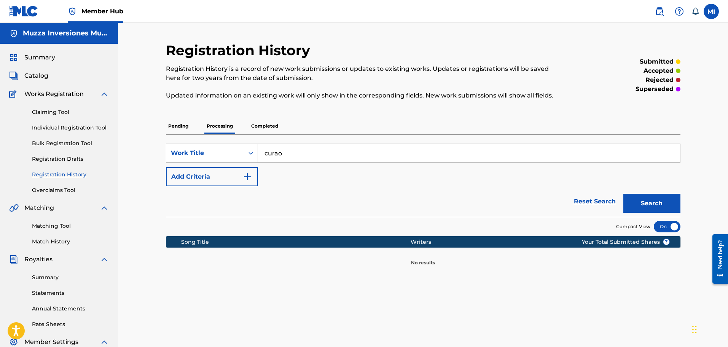
click at [258, 129] on p "Completed" at bounding box center [265, 126] width 32 height 16
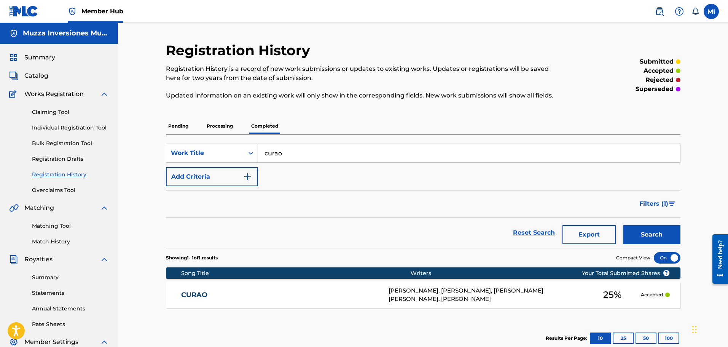
click at [206, 299] on link "CURAO" at bounding box center [279, 294] width 197 height 9
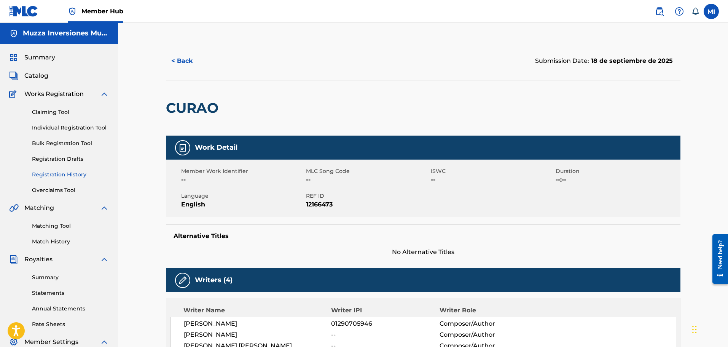
click at [193, 62] on button "< Back" at bounding box center [189, 60] width 46 height 19
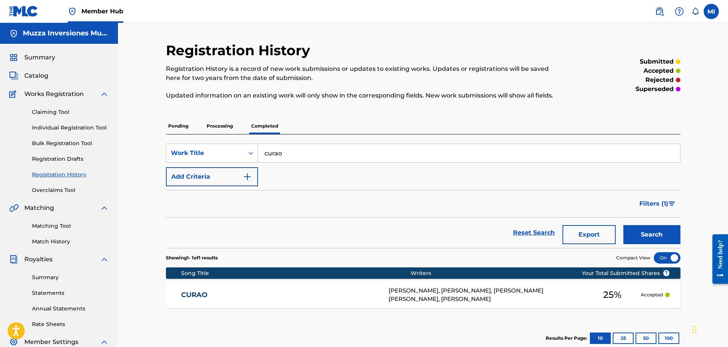
drag, startPoint x: 280, startPoint y: 153, endPoint x: 274, endPoint y: 150, distance: 6.5
click at [274, 150] on input "curao" at bounding box center [469, 153] width 422 height 18
click at [284, 153] on input "curao" at bounding box center [469, 153] width 422 height 18
click at [285, 153] on input "curao" at bounding box center [469, 153] width 422 height 18
drag, startPoint x: 295, startPoint y: 154, endPoint x: 285, endPoint y: 170, distance: 18.7
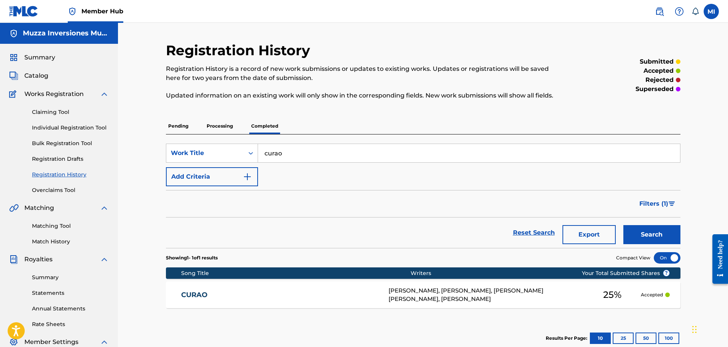
click at [295, 155] on input "curao" at bounding box center [469, 153] width 422 height 18
click at [279, 188] on form "SearchWithCriteriacbdce301-dd97-4345-a2db-9b0159335ea1 Work Title curao Add Cri…" at bounding box center [423, 195] width 515 height 104
drag, startPoint x: 294, startPoint y: 151, endPoint x: 132, endPoint y: 119, distance: 164.8
click at [132, 119] on div "Registration History Registration History is a record of new work submissions o…" at bounding box center [423, 229] width 610 height 413
type input "falsos"
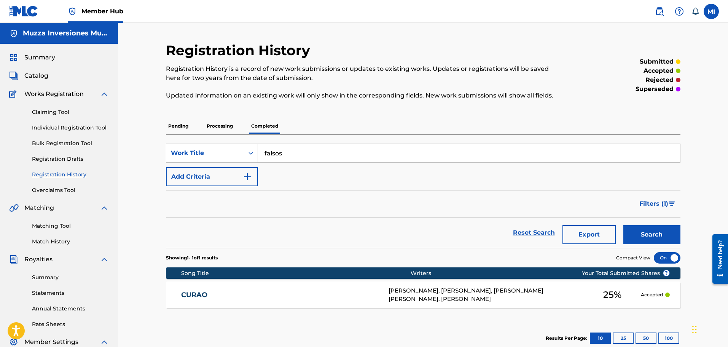
click at [623, 225] on button "Search" at bounding box center [651, 234] width 57 height 19
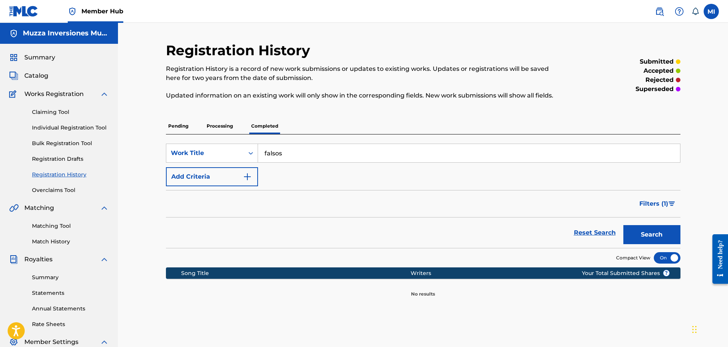
click at [208, 129] on p "Processing" at bounding box center [219, 126] width 31 height 16
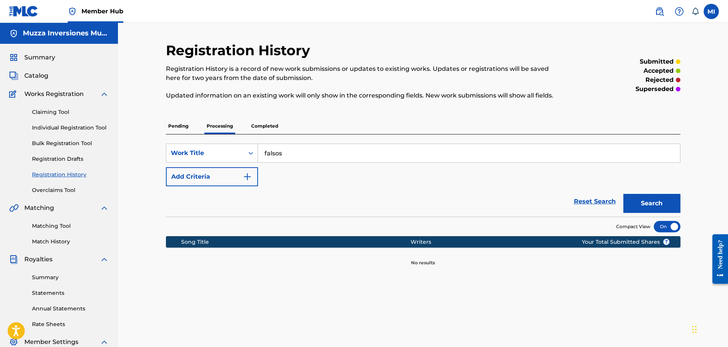
click at [190, 131] on p "Pending" at bounding box center [178, 126] width 25 height 16
click at [263, 126] on p "Completed" at bounding box center [265, 126] width 32 height 16
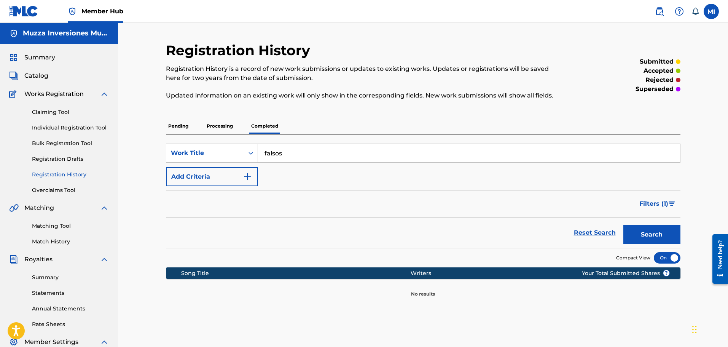
click at [50, 73] on div "Catalog" at bounding box center [59, 75] width 100 height 9
click at [46, 74] on span "Catalog" at bounding box center [36, 75] width 24 height 9
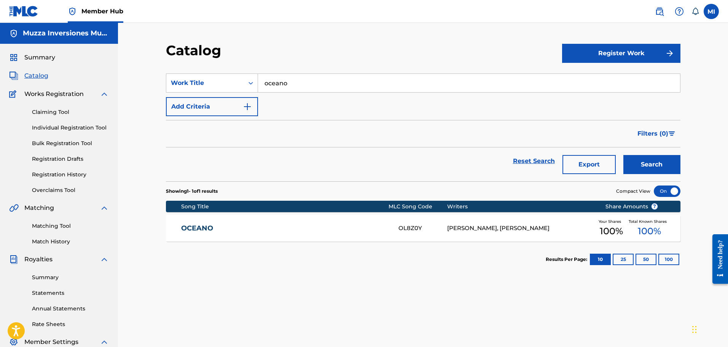
drag, startPoint x: 282, startPoint y: 81, endPoint x: 152, endPoint y: 59, distance: 131.4
click at [152, 59] on div "Catalog Register Work SearchWithCriteria01d69098-83c3-486d-b571-494f73b1478e Wo…" at bounding box center [423, 229] width 610 height 413
type input "falsos"
click at [623, 155] on button "Search" at bounding box center [651, 164] width 57 height 19
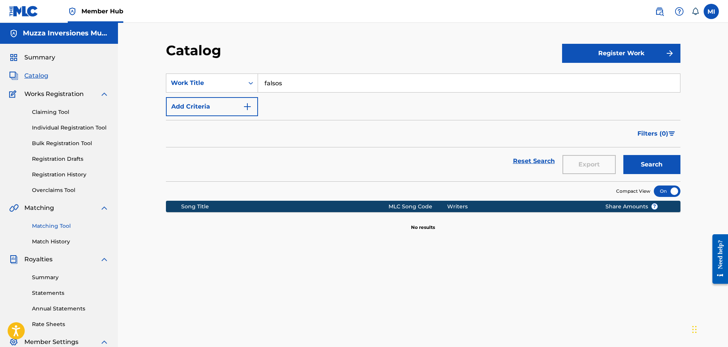
click at [69, 224] on link "Matching Tool" at bounding box center [70, 226] width 77 height 8
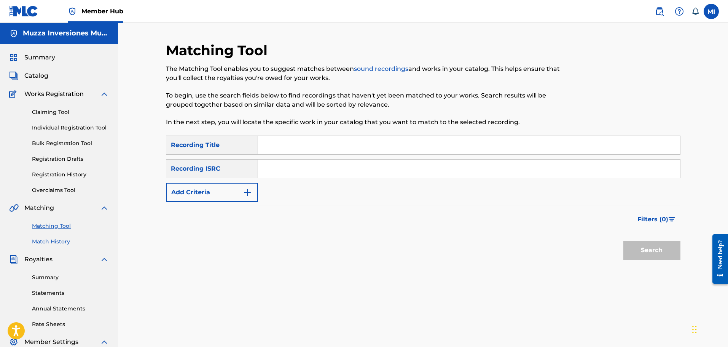
click at [62, 244] on link "Match History" at bounding box center [70, 241] width 77 height 8
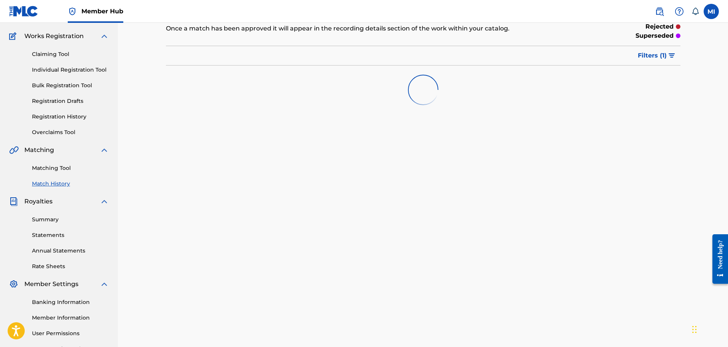
scroll to position [125, 0]
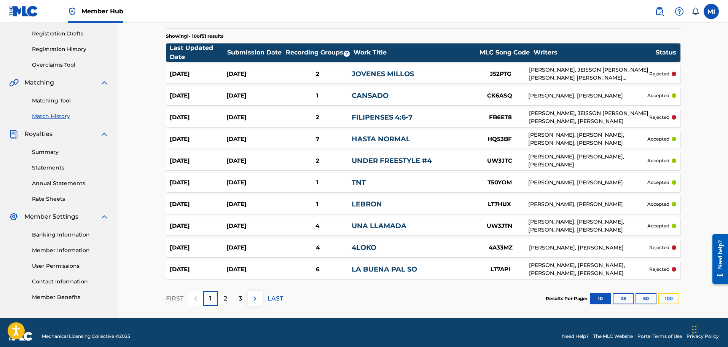
click at [673, 296] on button "100" at bounding box center [668, 298] width 21 height 11
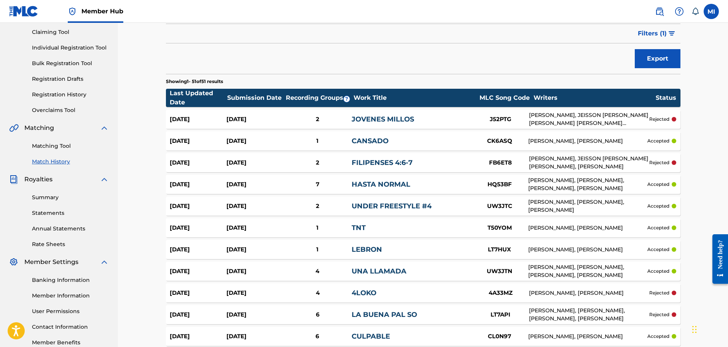
scroll to position [0, 0]
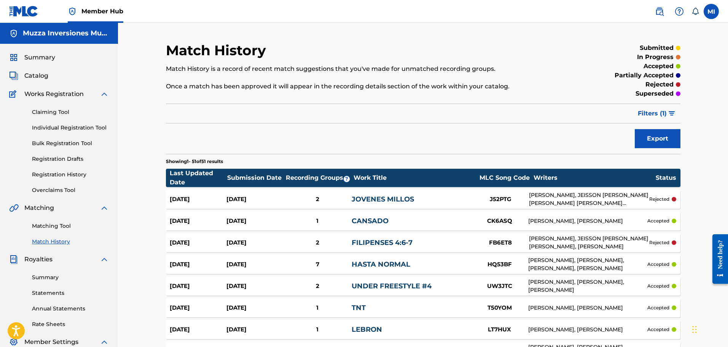
click at [58, 169] on div "Claiming Tool Individual Registration Tool Bulk Registration Tool Registration …" at bounding box center [59, 147] width 100 height 96
click at [59, 174] on link "Registration History" at bounding box center [70, 174] width 77 height 8
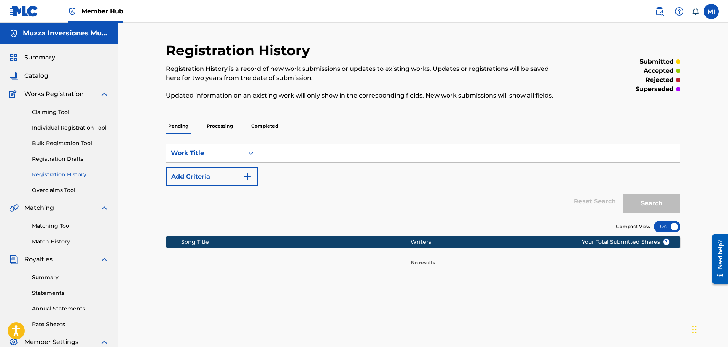
click at [284, 157] on input "Search Form" at bounding box center [469, 153] width 422 height 18
type input "portales"
click at [623, 194] on button "Search" at bounding box center [651, 203] width 57 height 19
drag, startPoint x: 231, startPoint y: 129, endPoint x: 244, endPoint y: 125, distance: 14.1
click at [231, 129] on p "Processing" at bounding box center [219, 126] width 31 height 16
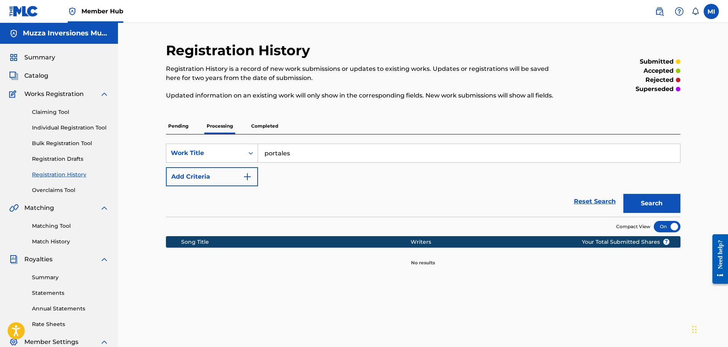
click at [258, 123] on p "Completed" at bounding box center [265, 126] width 32 height 16
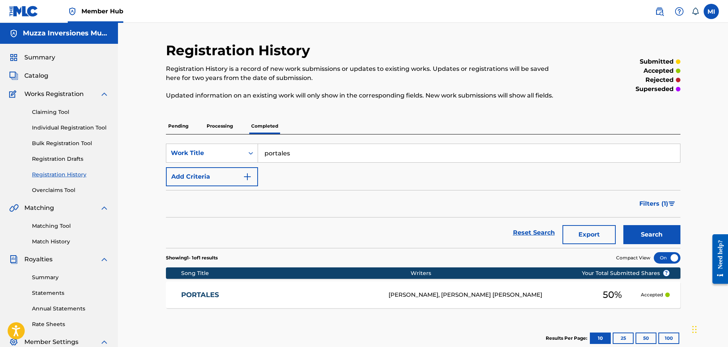
click at [312, 293] on link "PORTALES" at bounding box center [279, 294] width 197 height 9
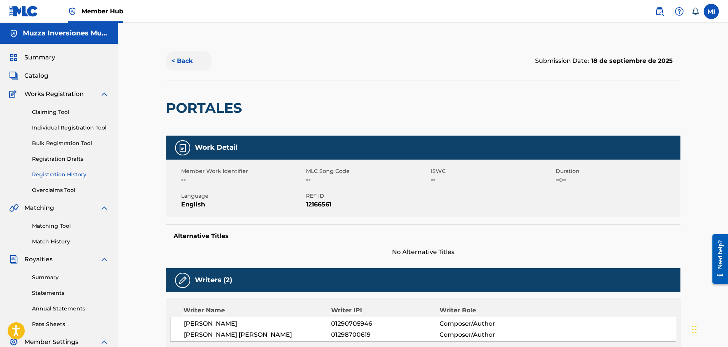
click at [180, 64] on button "< Back" at bounding box center [189, 60] width 46 height 19
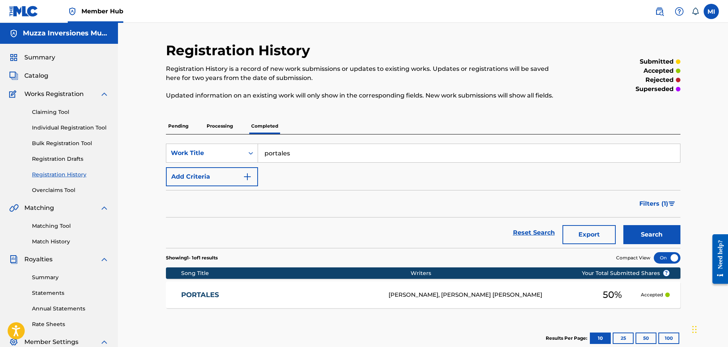
drag, startPoint x: 300, startPoint y: 152, endPoint x: 251, endPoint y: 143, distance: 49.6
click at [251, 143] on div "SearchWithCriteriacbdce301-dd97-4345-a2db-9b0159335ea1 Work Title portales Add …" at bounding box center [423, 190] width 515 height 113
type input "de oro"
click at [623, 225] on button "Search" at bounding box center [651, 234] width 57 height 19
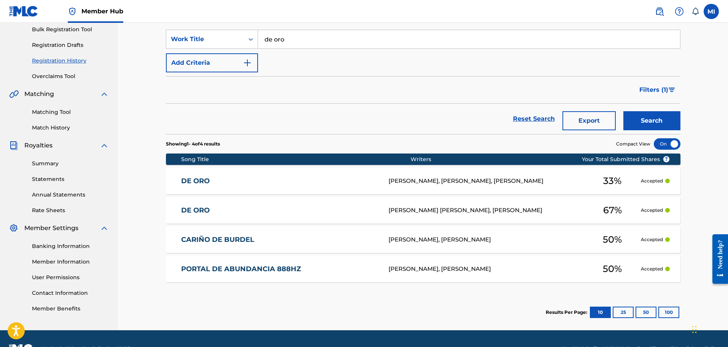
scroll to position [114, 0]
click at [204, 210] on link "DE ORO" at bounding box center [279, 210] width 197 height 9
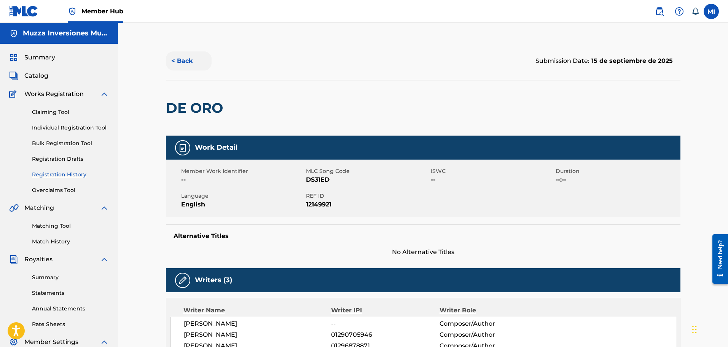
click at [177, 45] on div "< Back Submission Date: 15 de septiembre de 2025" at bounding box center [423, 61] width 515 height 38
click at [181, 56] on button "< Back" at bounding box center [189, 60] width 46 height 19
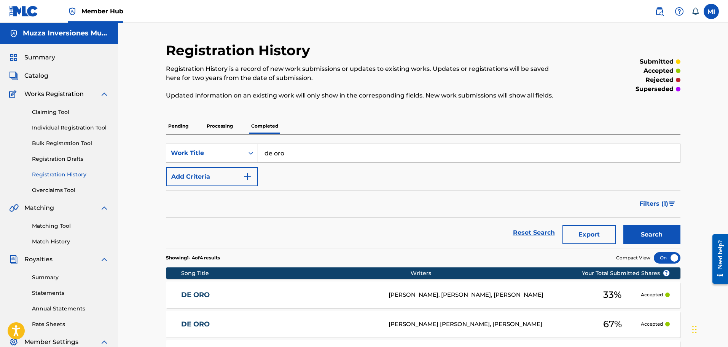
scroll to position [114, 0]
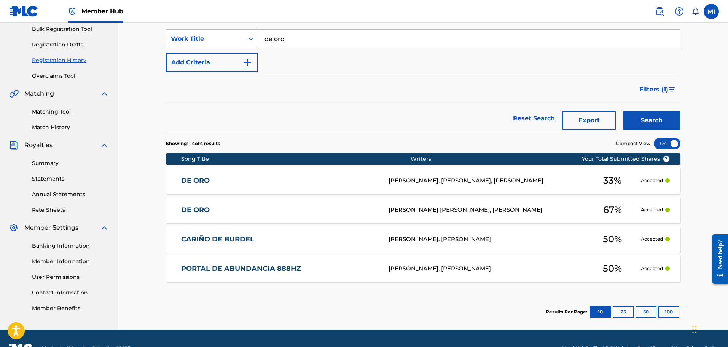
click at [208, 187] on div "DE ORO [PERSON_NAME], [PERSON_NAME], [PERSON_NAME] 33 % Accepted" at bounding box center [423, 180] width 515 height 27
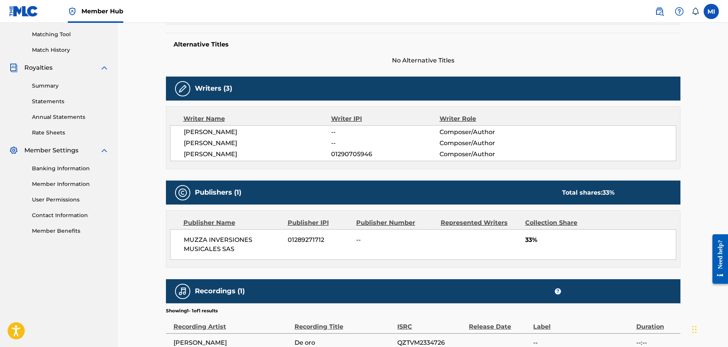
scroll to position [74, 0]
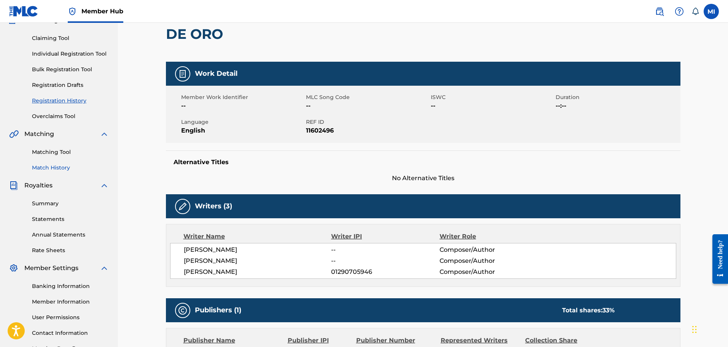
click at [58, 166] on link "Match History" at bounding box center [70, 168] width 77 height 8
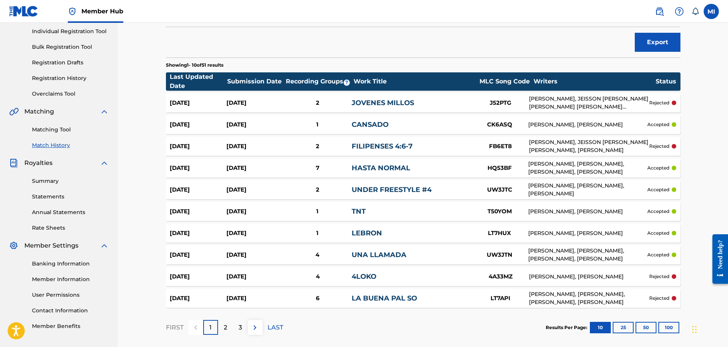
scroll to position [133, 0]
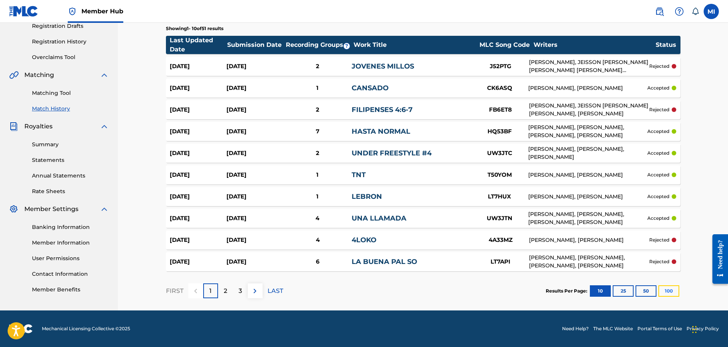
click at [678, 290] on button "100" at bounding box center [668, 290] width 21 height 11
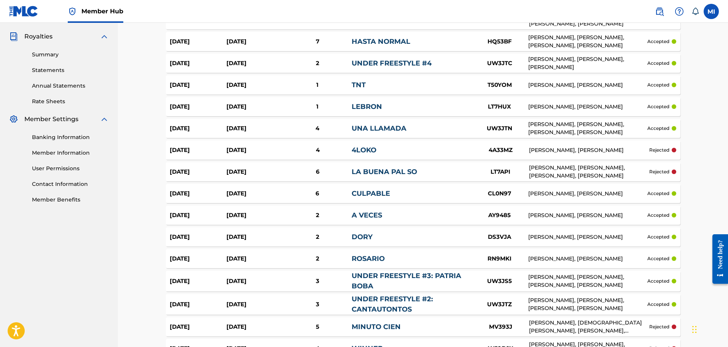
scroll to position [0, 0]
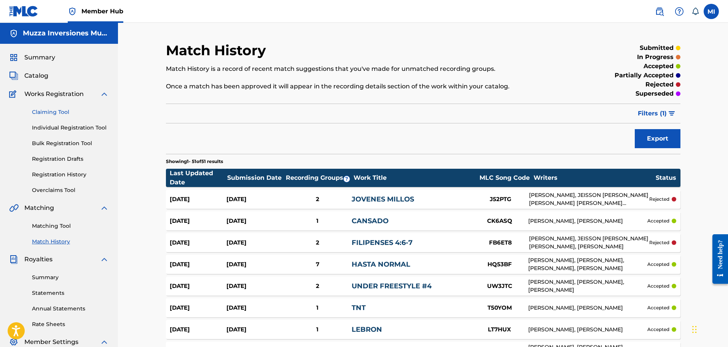
click at [50, 110] on link "Claiming Tool" at bounding box center [70, 112] width 77 height 8
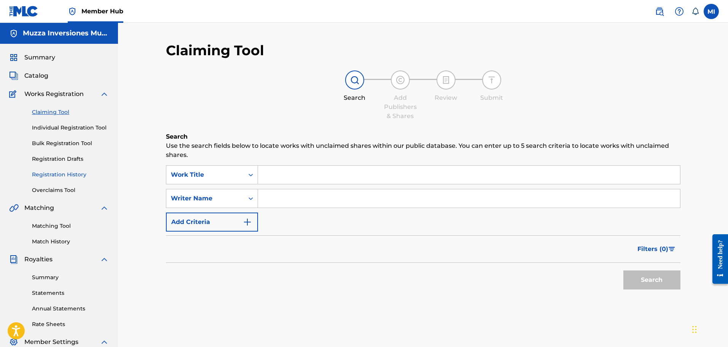
click at [78, 174] on link "Registration History" at bounding box center [70, 174] width 77 height 8
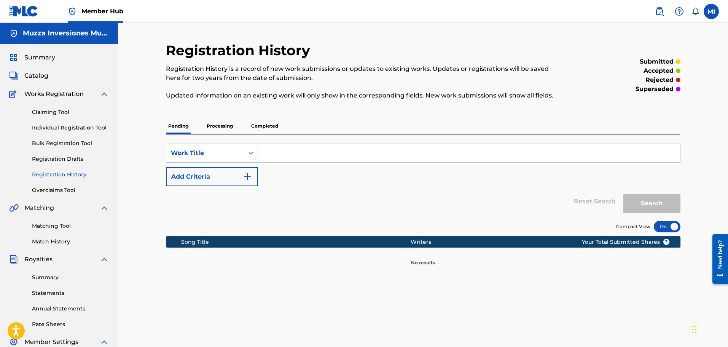
click at [320, 151] on input "Search Form" at bounding box center [469, 153] width 422 height 18
type input "bocadillo"
click at [623, 194] on button "Search" at bounding box center [651, 203] width 57 height 19
click at [237, 129] on div "Pending Processing Completed" at bounding box center [423, 126] width 515 height 16
click at [235, 128] on p "Processing" at bounding box center [219, 126] width 31 height 16
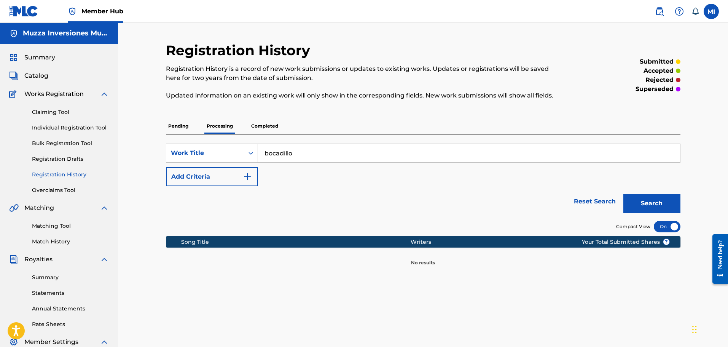
click at [274, 126] on p "Completed" at bounding box center [265, 126] width 32 height 16
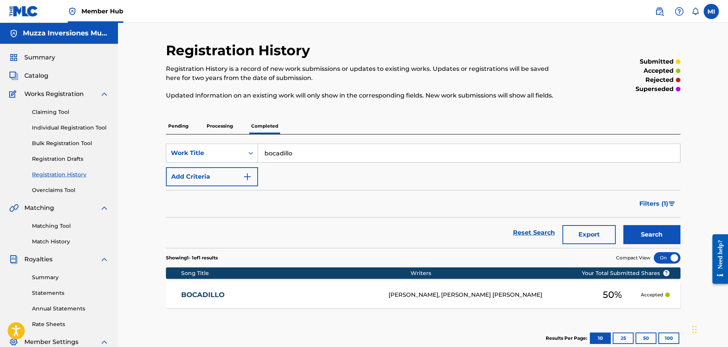
click at [425, 301] on div "BOCADILLO [PERSON_NAME], [PERSON_NAME] [PERSON_NAME] 50 % Accepted" at bounding box center [423, 294] width 515 height 27
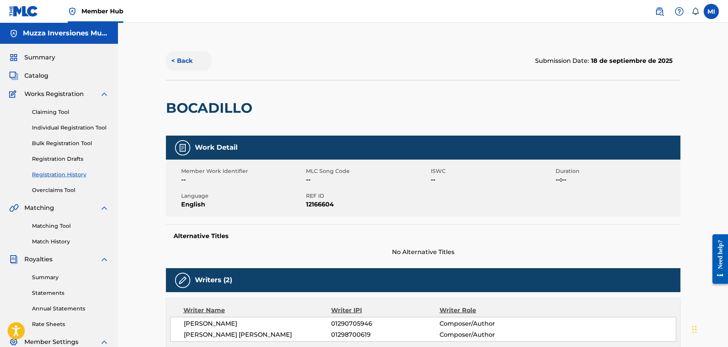
click at [198, 64] on button "< Back" at bounding box center [189, 60] width 46 height 19
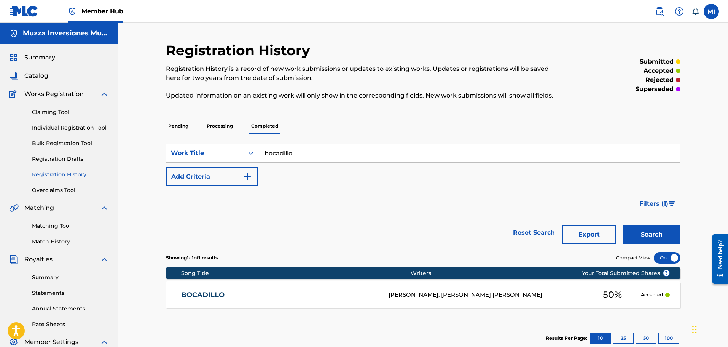
drag, startPoint x: 300, startPoint y: 151, endPoint x: 158, endPoint y: 118, distance: 145.3
click at [158, 118] on div "Registration History Registration History is a record of new work submissions o…" at bounding box center [423, 239] width 533 height 394
type input "flores"
click at [623, 225] on button "Search" at bounding box center [651, 234] width 57 height 19
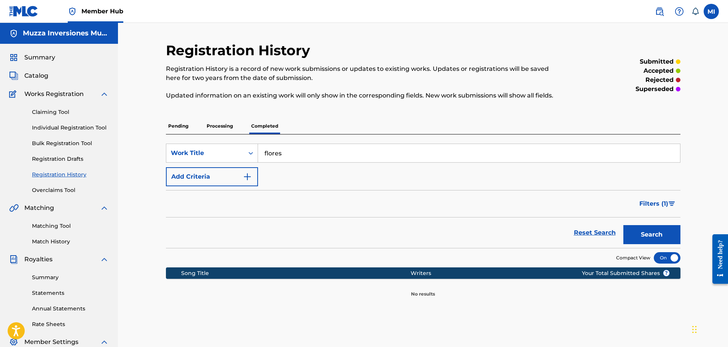
click at [207, 122] on p "Processing" at bounding box center [219, 126] width 31 height 16
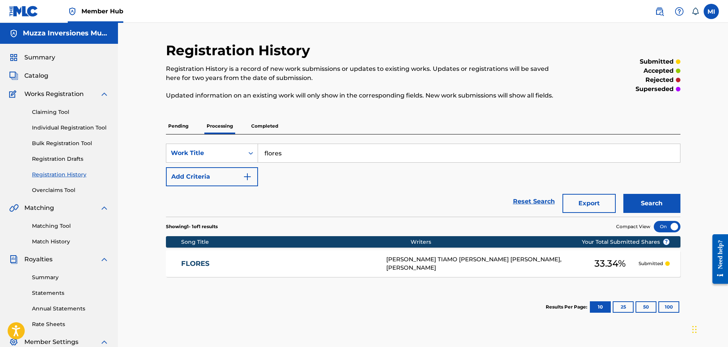
drag, startPoint x: 318, startPoint y: 155, endPoint x: 146, endPoint y: 152, distance: 171.7
click at [146, 152] on div "Registration History Registration History is a record of new work submissions o…" at bounding box center [423, 229] width 610 height 413
type input "celos"
click at [623, 194] on button "Search" at bounding box center [651, 203] width 57 height 19
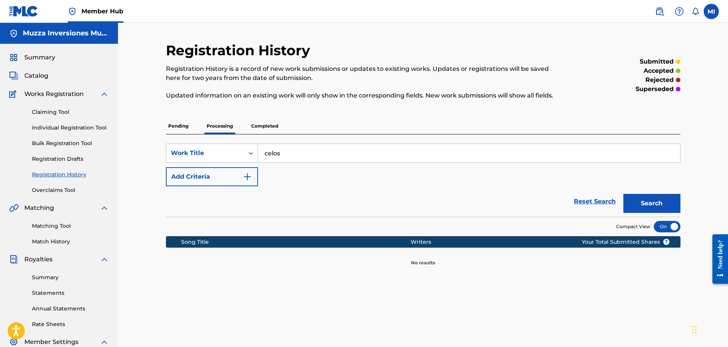
click at [261, 125] on p "Completed" at bounding box center [265, 126] width 32 height 16
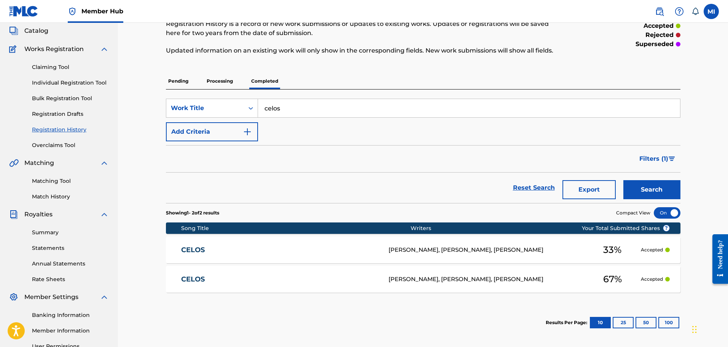
scroll to position [125, 0]
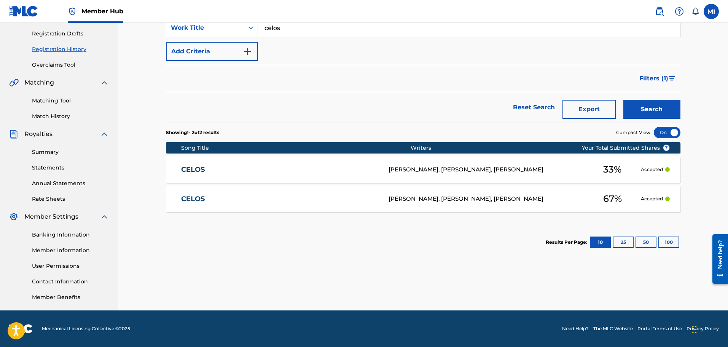
click at [274, 202] on link "CELOS" at bounding box center [279, 198] width 197 height 9
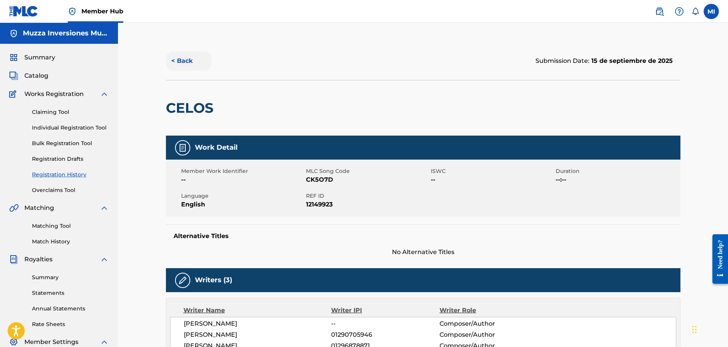
click at [198, 61] on button "< Back" at bounding box center [189, 60] width 46 height 19
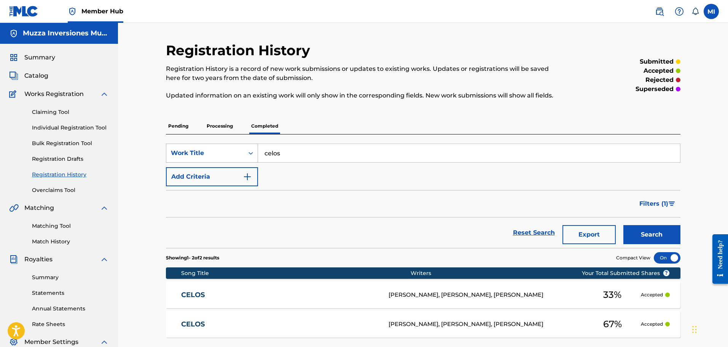
drag, startPoint x: 283, startPoint y: 155, endPoint x: 233, endPoint y: 144, distance: 51.1
click at [234, 144] on div "SearchWithCriteriacbdce301-dd97-4345-a2db-9b0159335ea1 Work Title celos" at bounding box center [423, 152] width 515 height 19
click at [623, 225] on button "Search" at bounding box center [651, 234] width 57 height 19
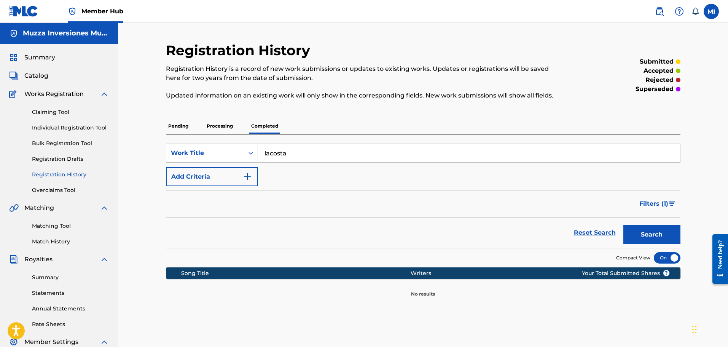
click at [268, 158] on input "lacosta" at bounding box center [469, 153] width 422 height 18
click at [269, 155] on input "lacosta" at bounding box center [469, 153] width 422 height 18
type input "la costa"
click at [623, 225] on button "Search" at bounding box center [651, 234] width 57 height 19
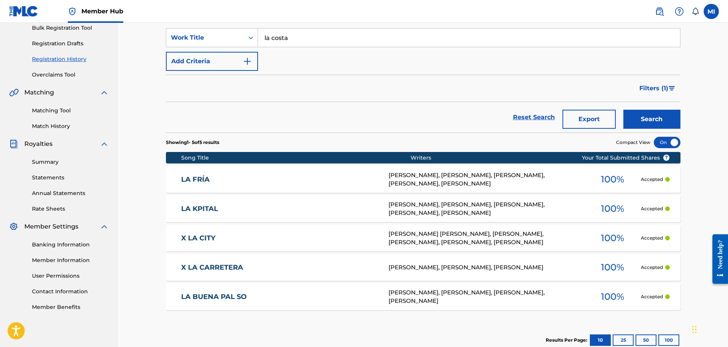
scroll to position [38, 0]
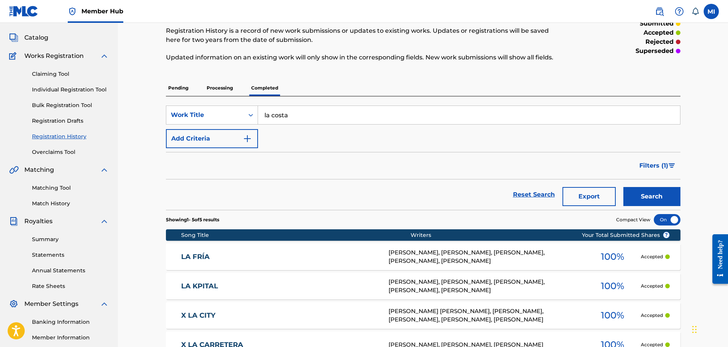
click at [220, 89] on p "Processing" at bounding box center [219, 88] width 31 height 16
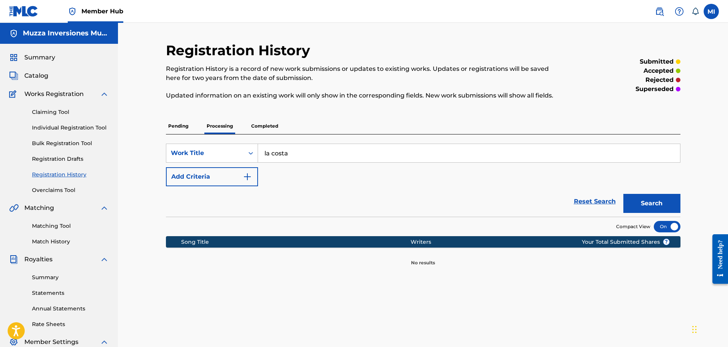
click at [190, 119] on p "Pending" at bounding box center [178, 126] width 25 height 16
click at [272, 150] on input "la costa" at bounding box center [469, 153] width 422 height 18
type input "lacosta"
click at [623, 194] on button "Search" at bounding box center [651, 203] width 57 height 19
click at [226, 123] on p "Processing" at bounding box center [219, 126] width 31 height 16
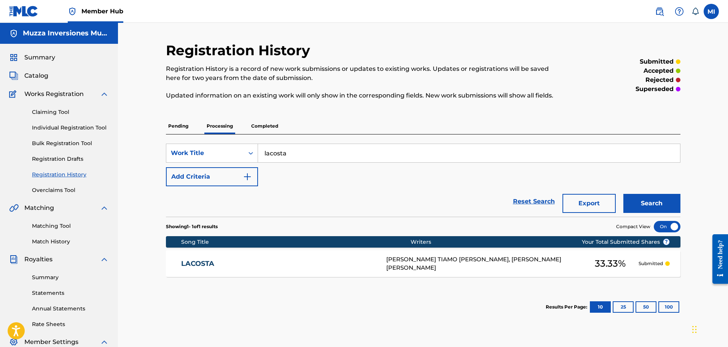
click at [417, 271] on div "[PERSON_NAME] TIAMO [PERSON_NAME], [PERSON_NAME] [PERSON_NAME]" at bounding box center [484, 263] width 196 height 17
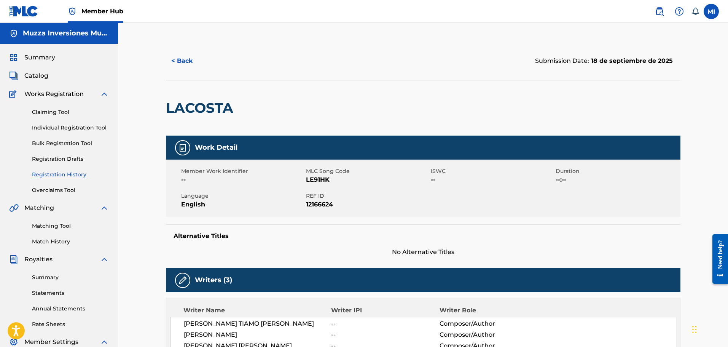
click at [49, 64] on div "Summary Catalog Works Registration Claiming Tool Individual Registration Tool B…" at bounding box center [59, 240] width 118 height 392
click at [53, 58] on span "Summary" at bounding box center [39, 57] width 31 height 9
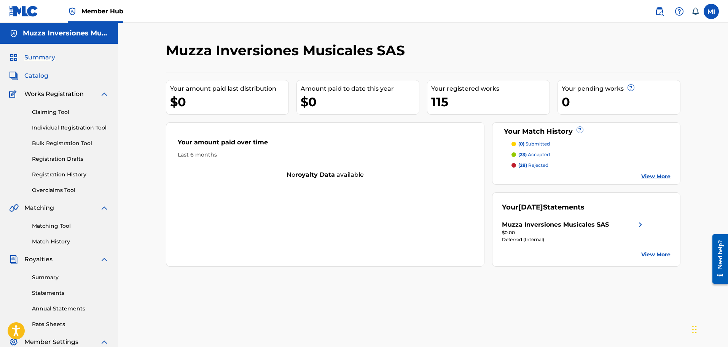
click at [43, 71] on span "Catalog" at bounding box center [36, 75] width 24 height 9
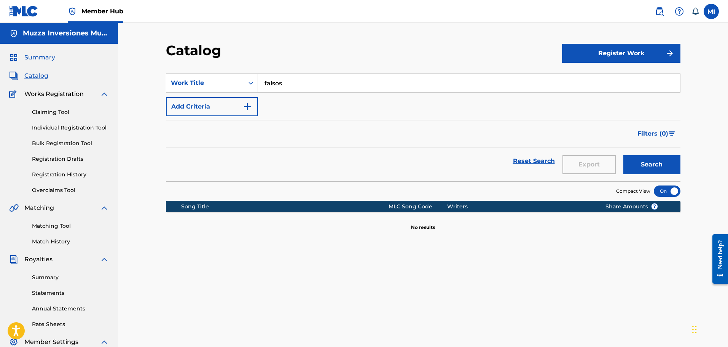
click at [48, 56] on span "Summary" at bounding box center [39, 57] width 31 height 9
